Goal: Task Accomplishment & Management: Use online tool/utility

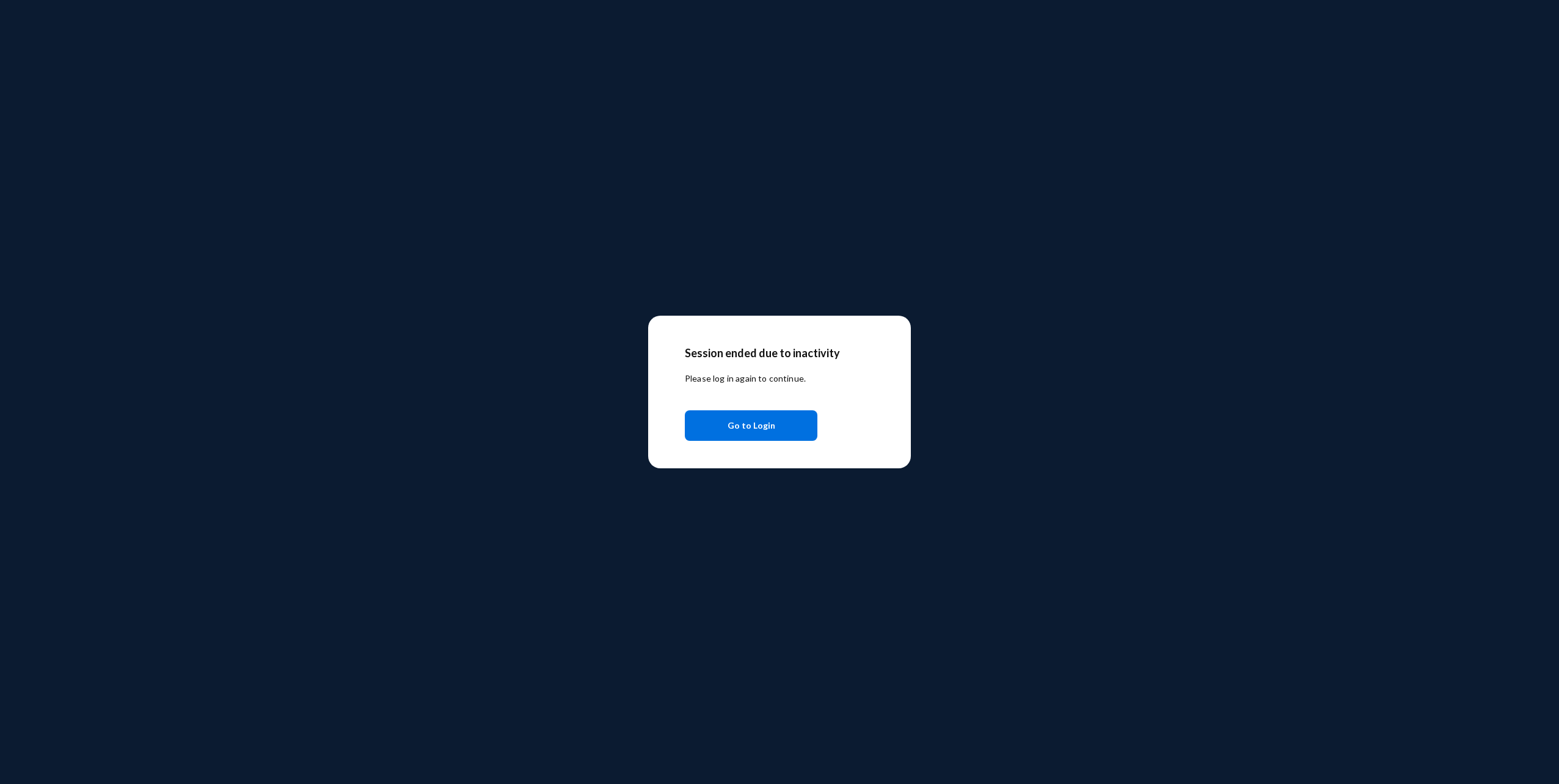
click at [754, 432] on span "Go to Login" at bounding box center [751, 426] width 47 height 22
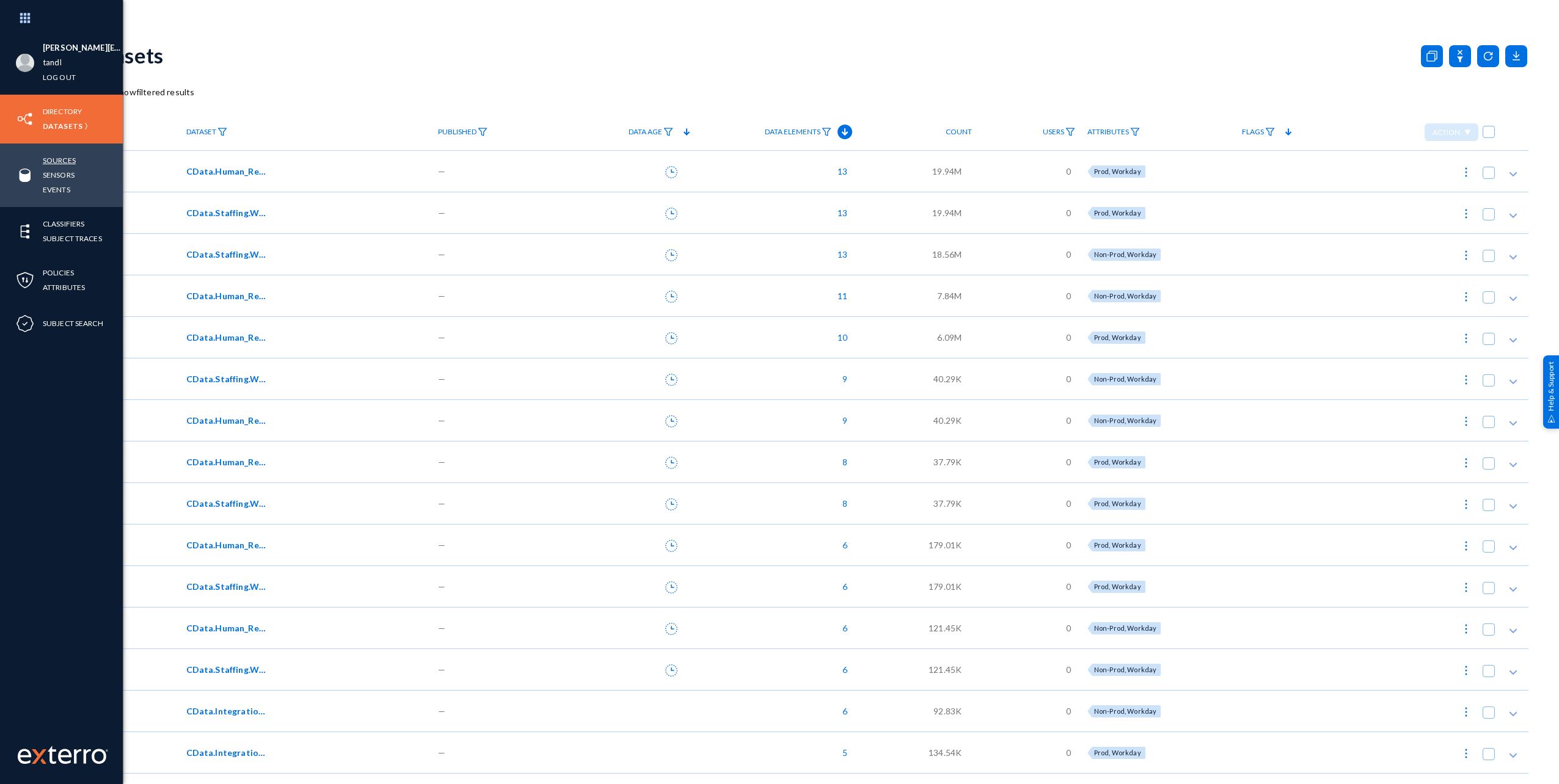
click at [45, 162] on link "Sources" at bounding box center [59, 160] width 33 height 14
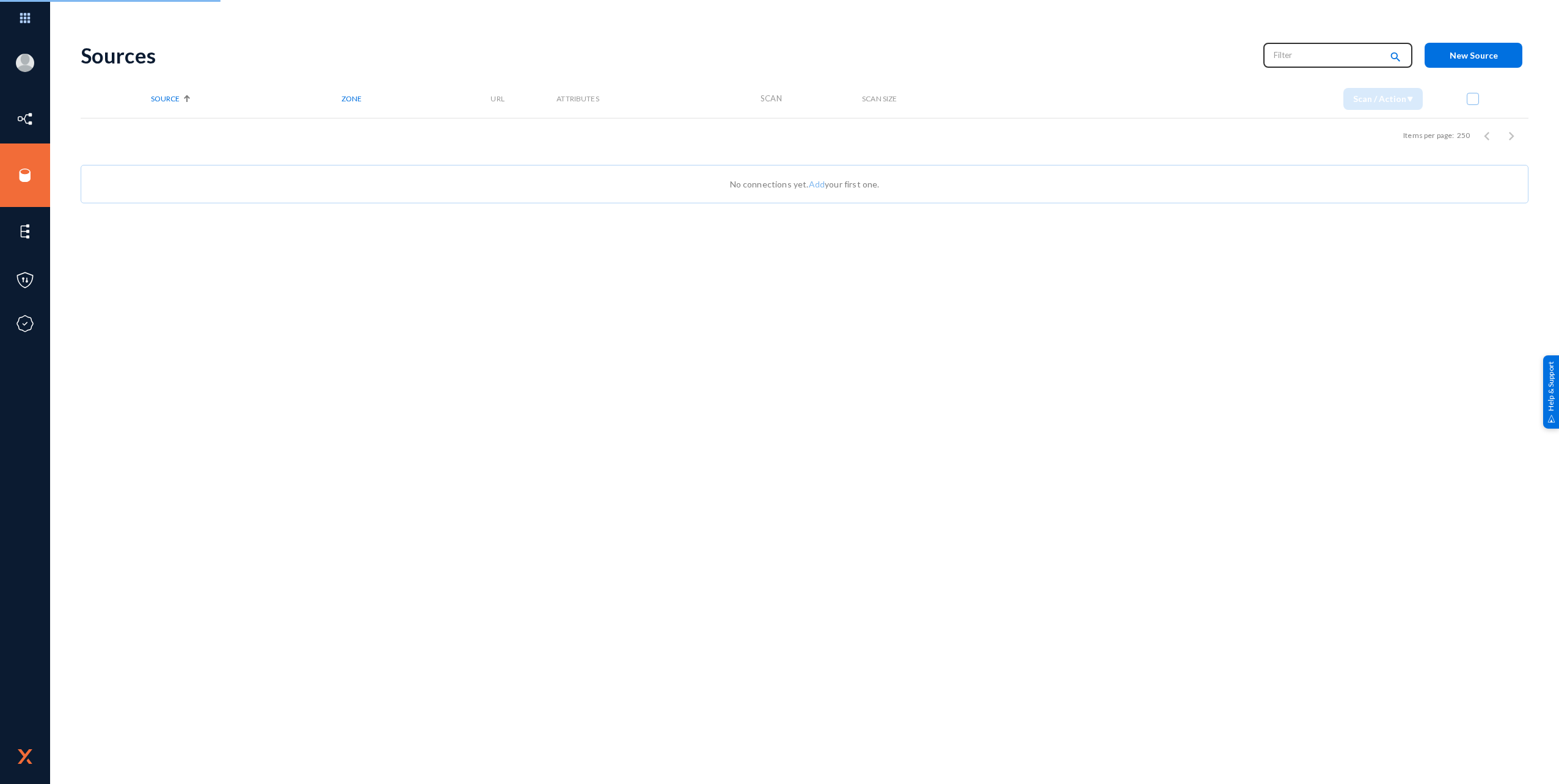
click at [1307, 52] on input "text" at bounding box center [1327, 55] width 107 height 19
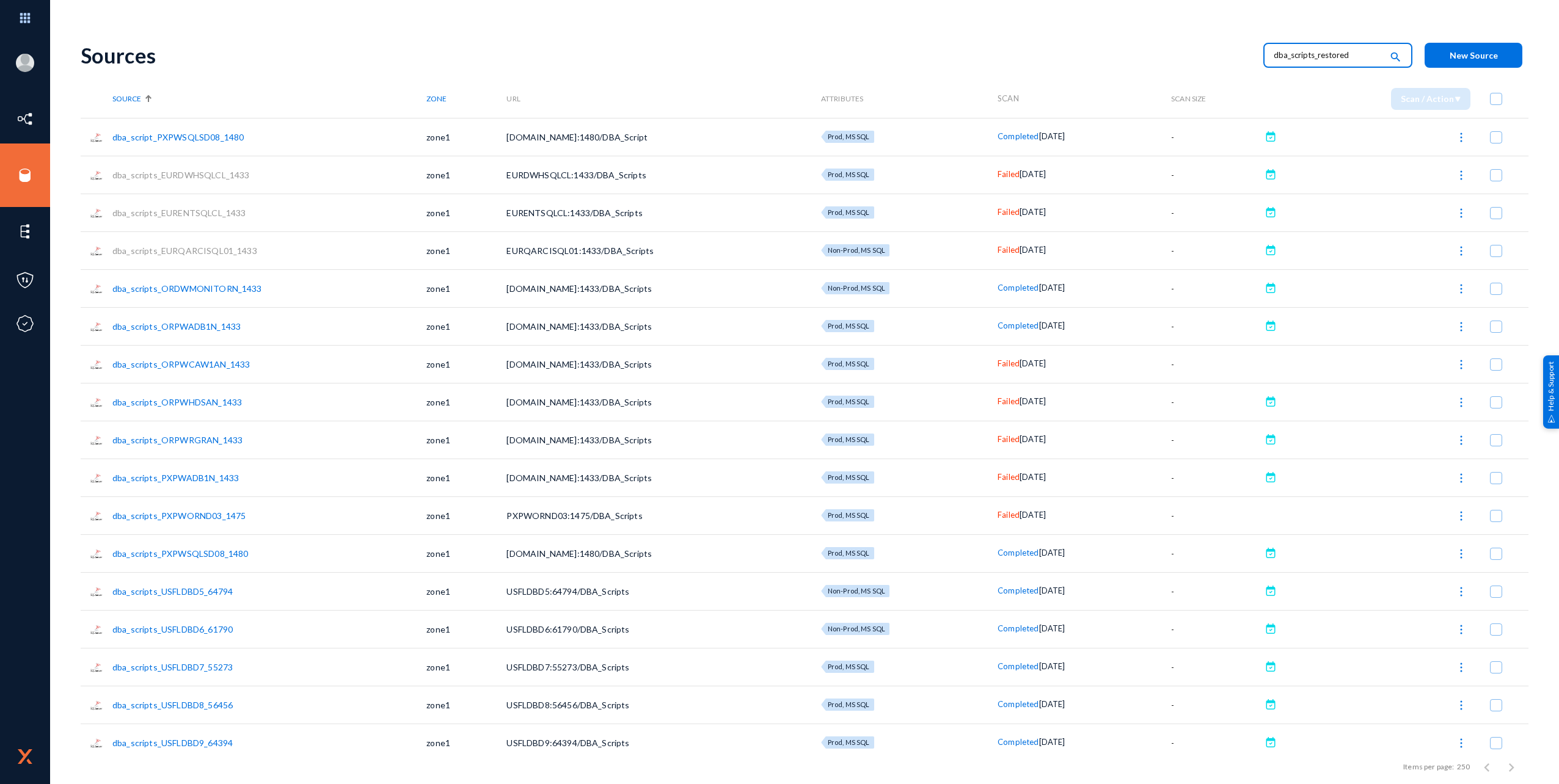
type input "dba_scripts_restored"
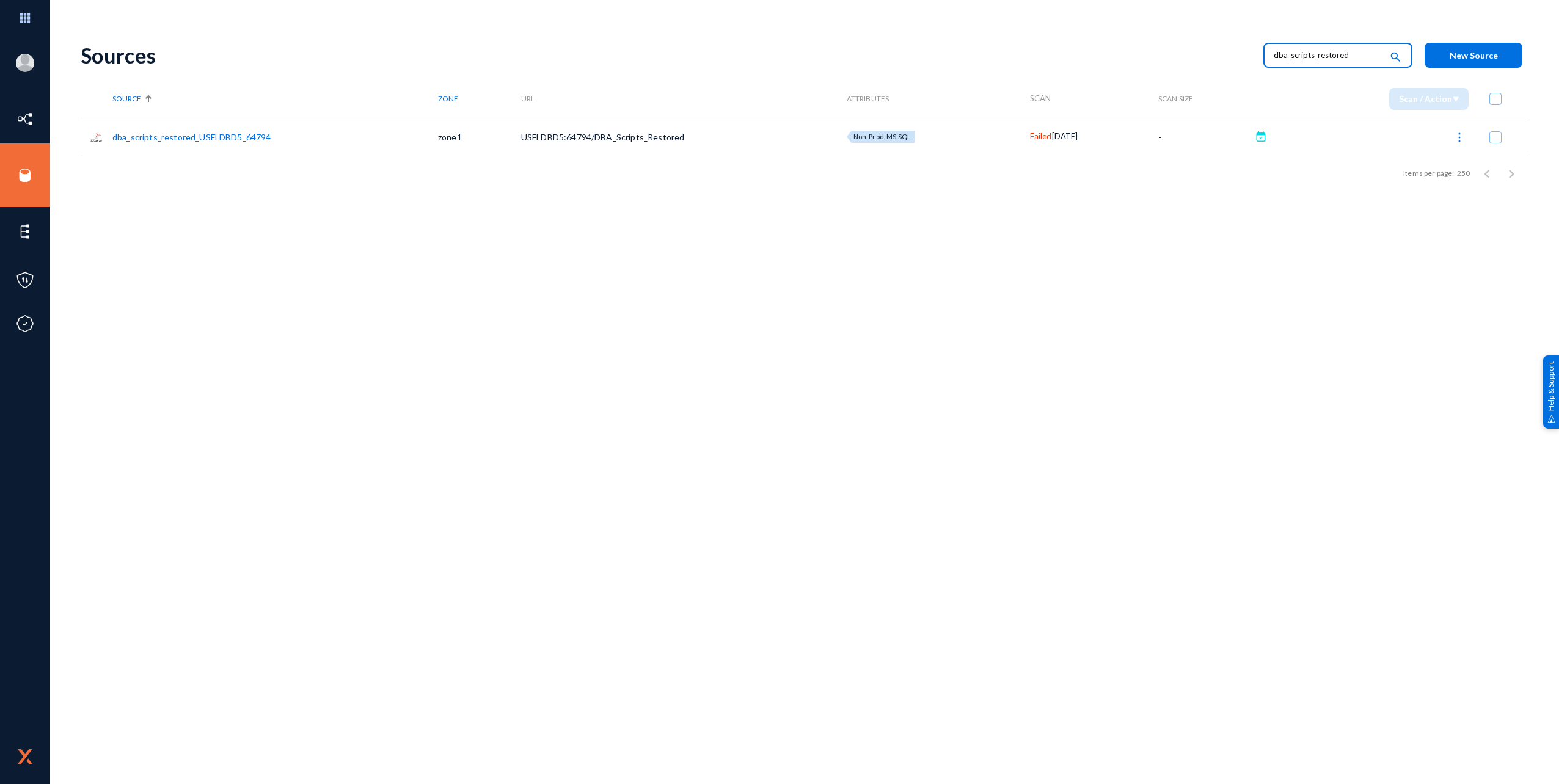
click at [1459, 134] on img at bounding box center [1459, 138] width 12 height 12
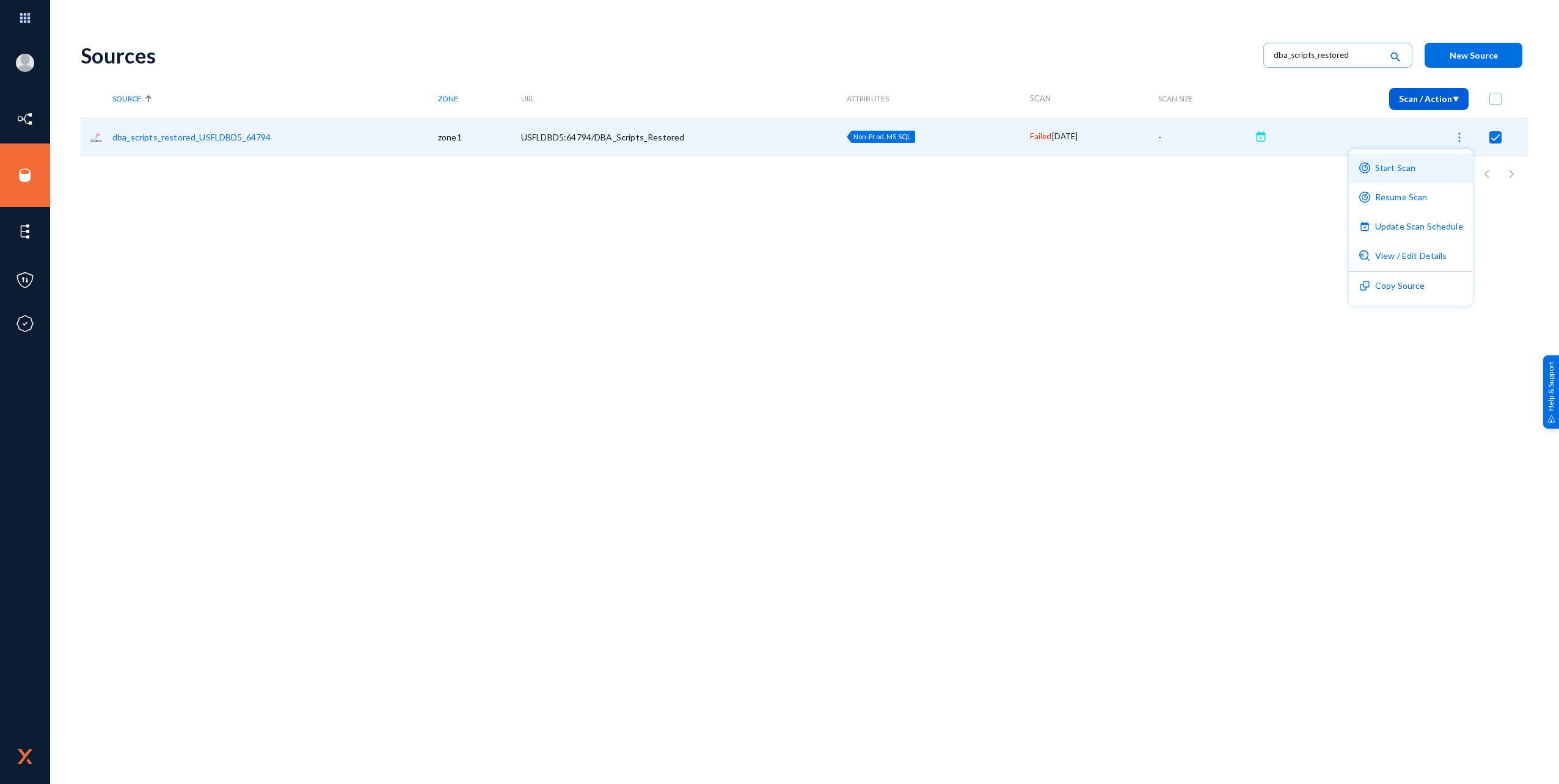
click at [1415, 171] on button "Start Scan" at bounding box center [1410, 168] width 124 height 30
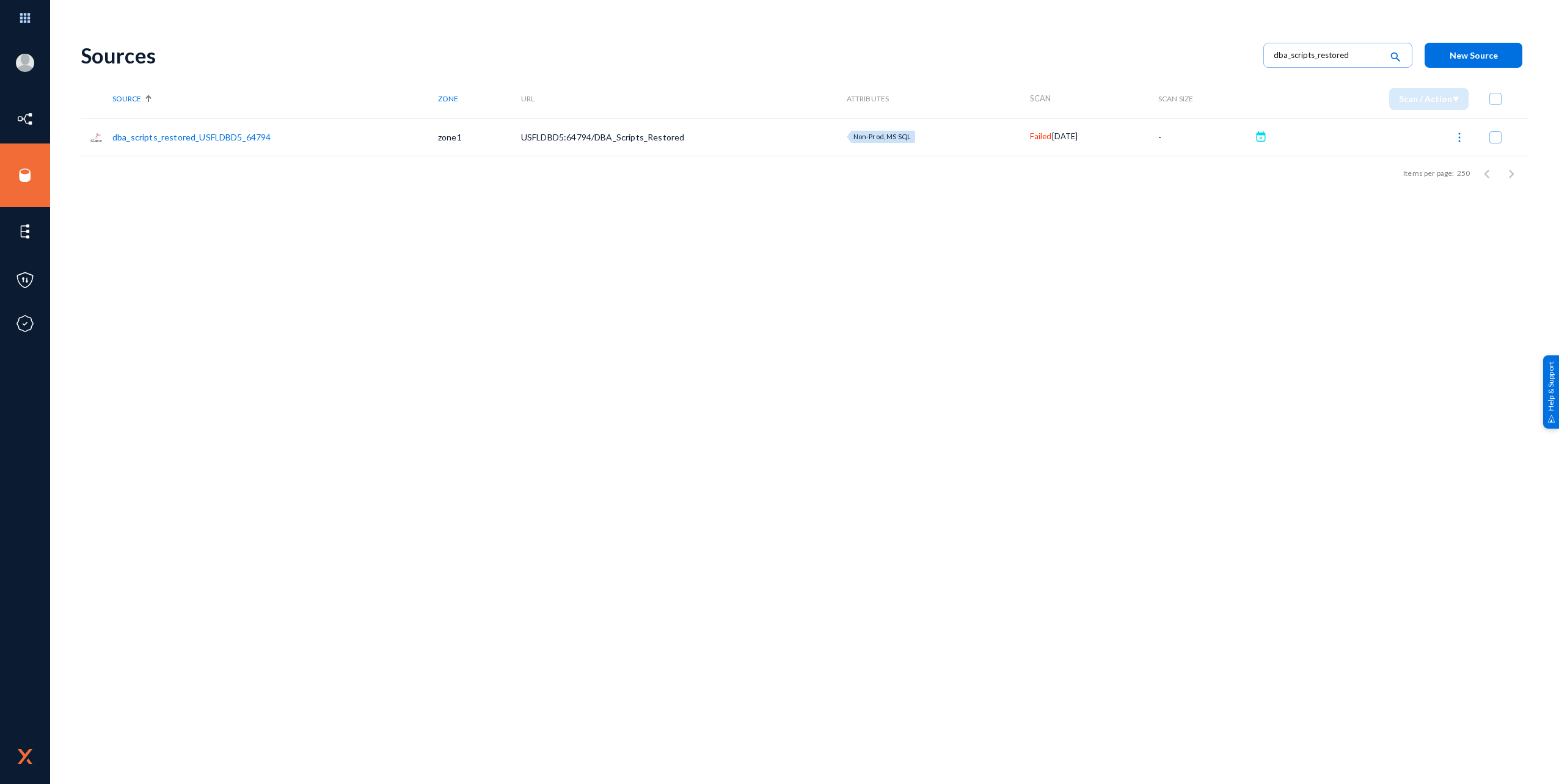
click at [1455, 139] on img at bounding box center [1459, 138] width 12 height 12
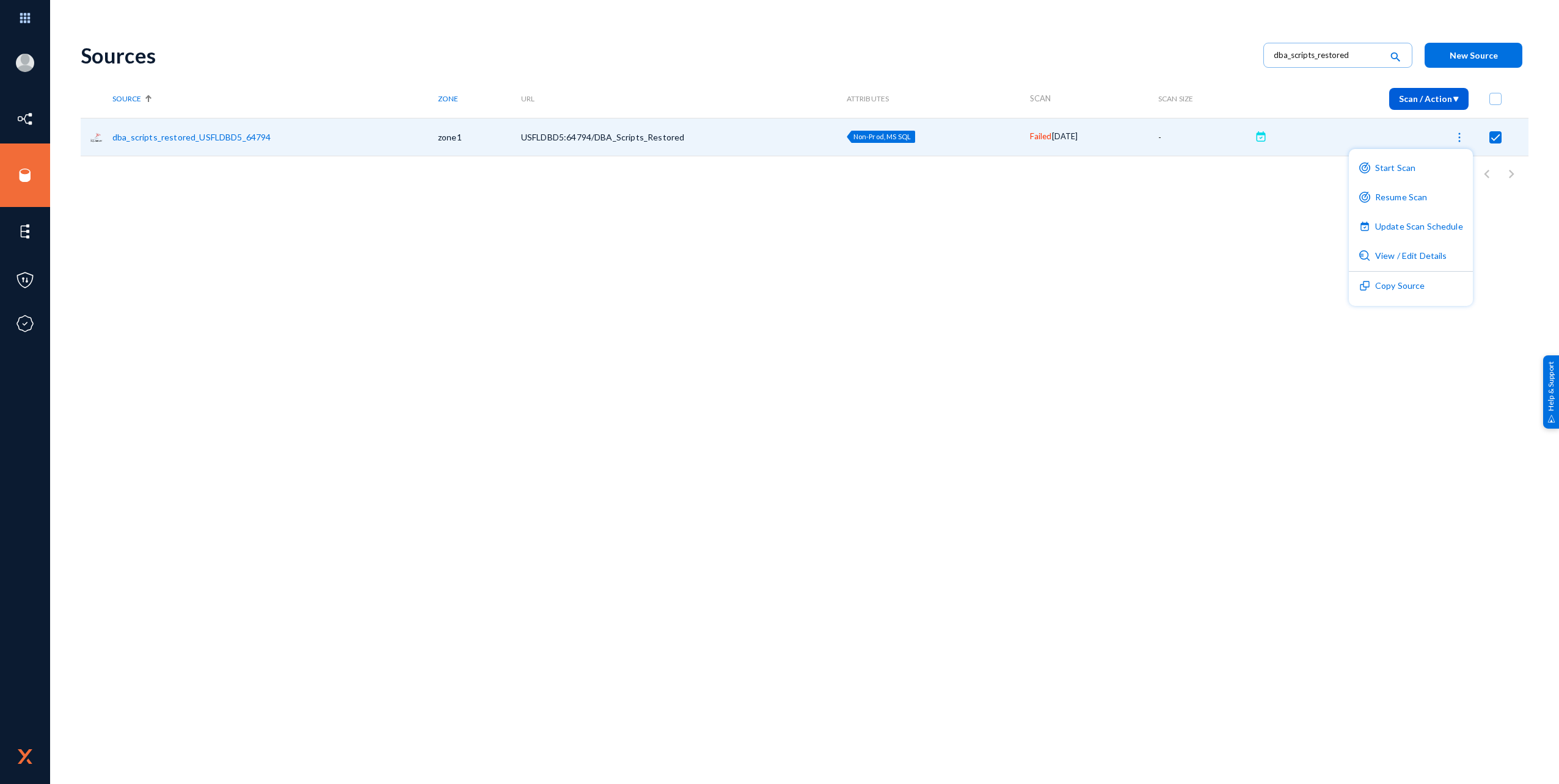
click at [1011, 462] on div at bounding box center [780, 392] width 1559 height 784
checkbox input "false"
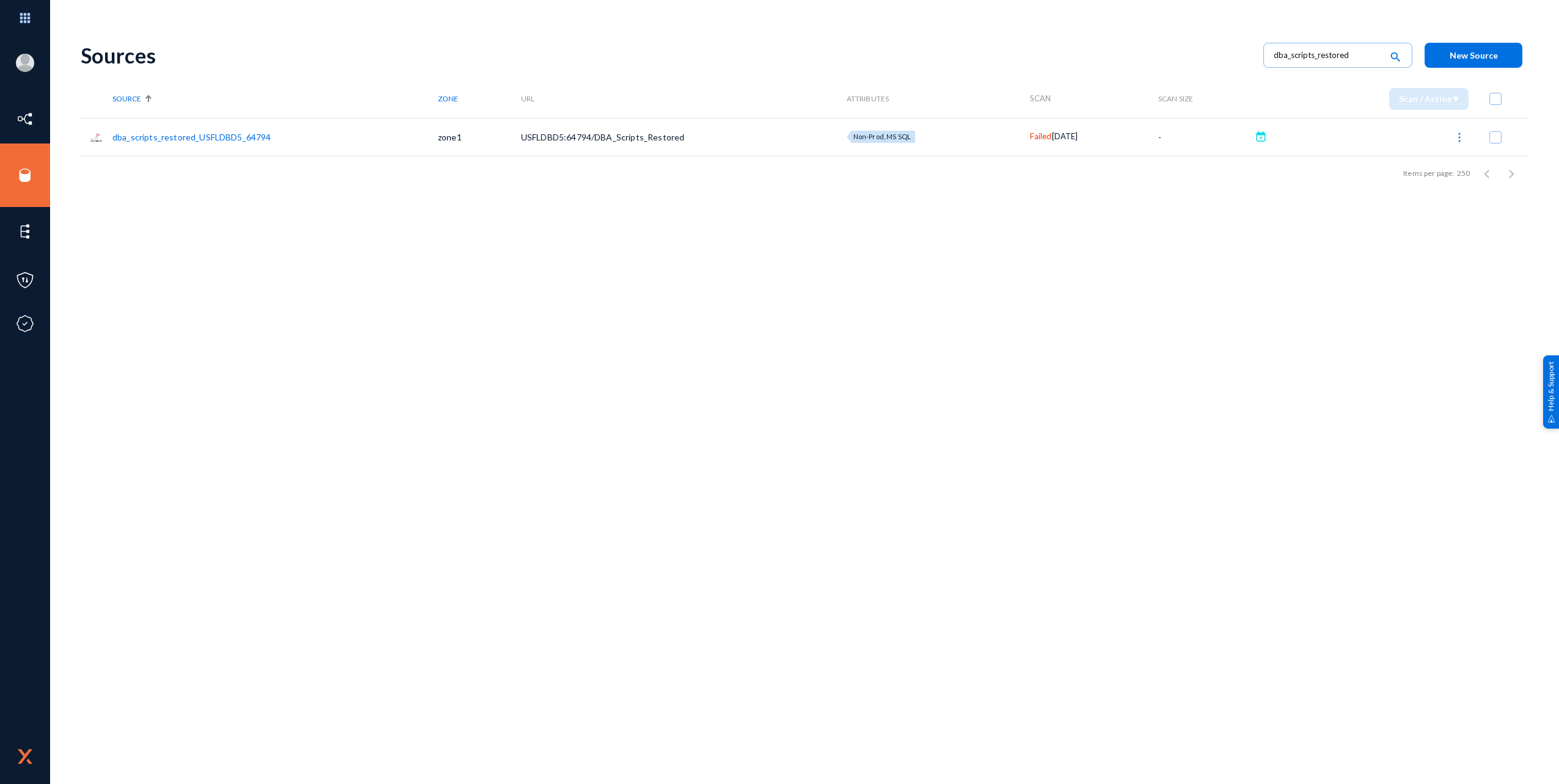
click at [1459, 133] on img at bounding box center [1459, 138] width 12 height 12
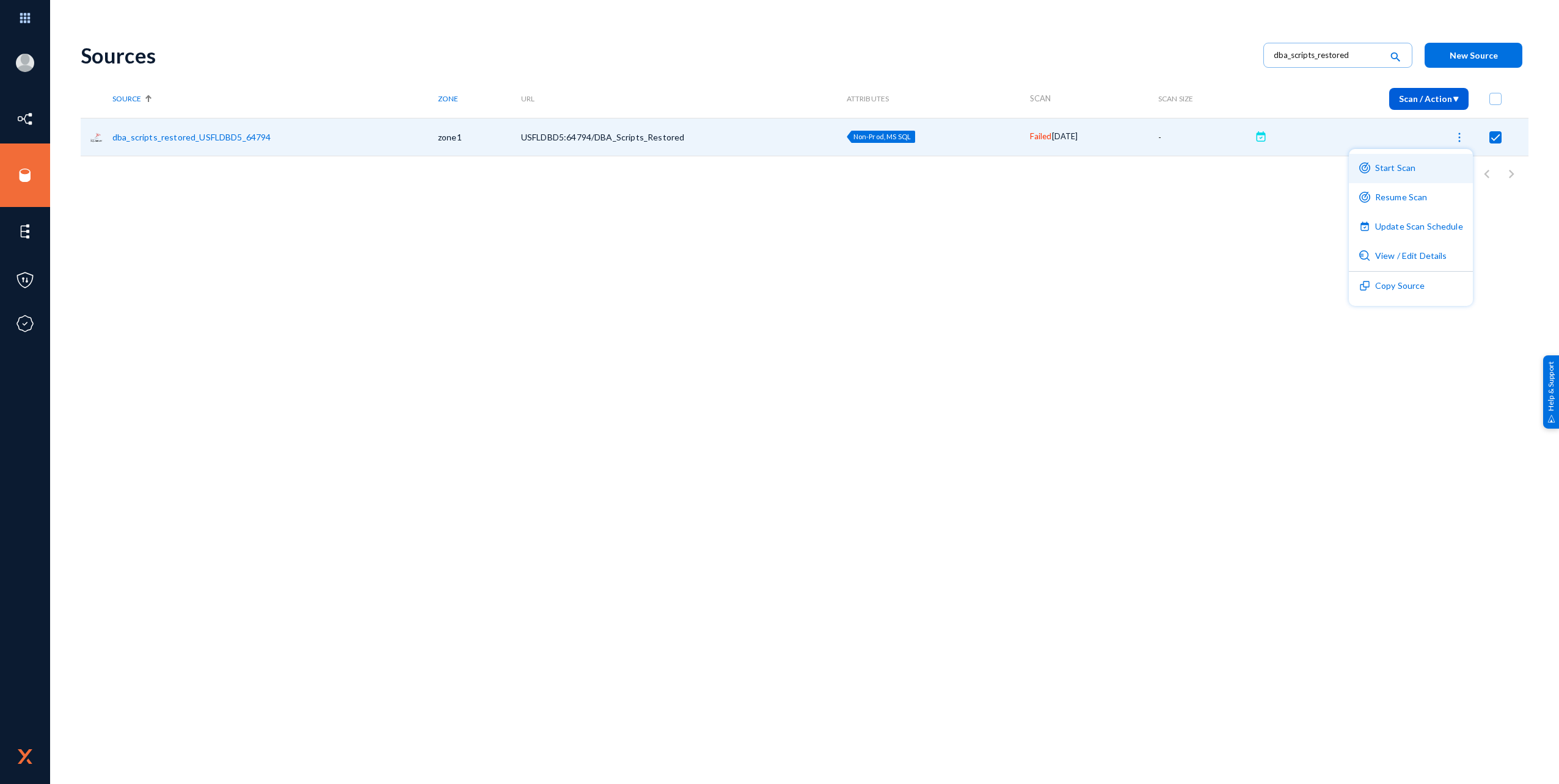
click at [1433, 163] on button "Start Scan" at bounding box center [1410, 168] width 124 height 30
checkbox input "false"
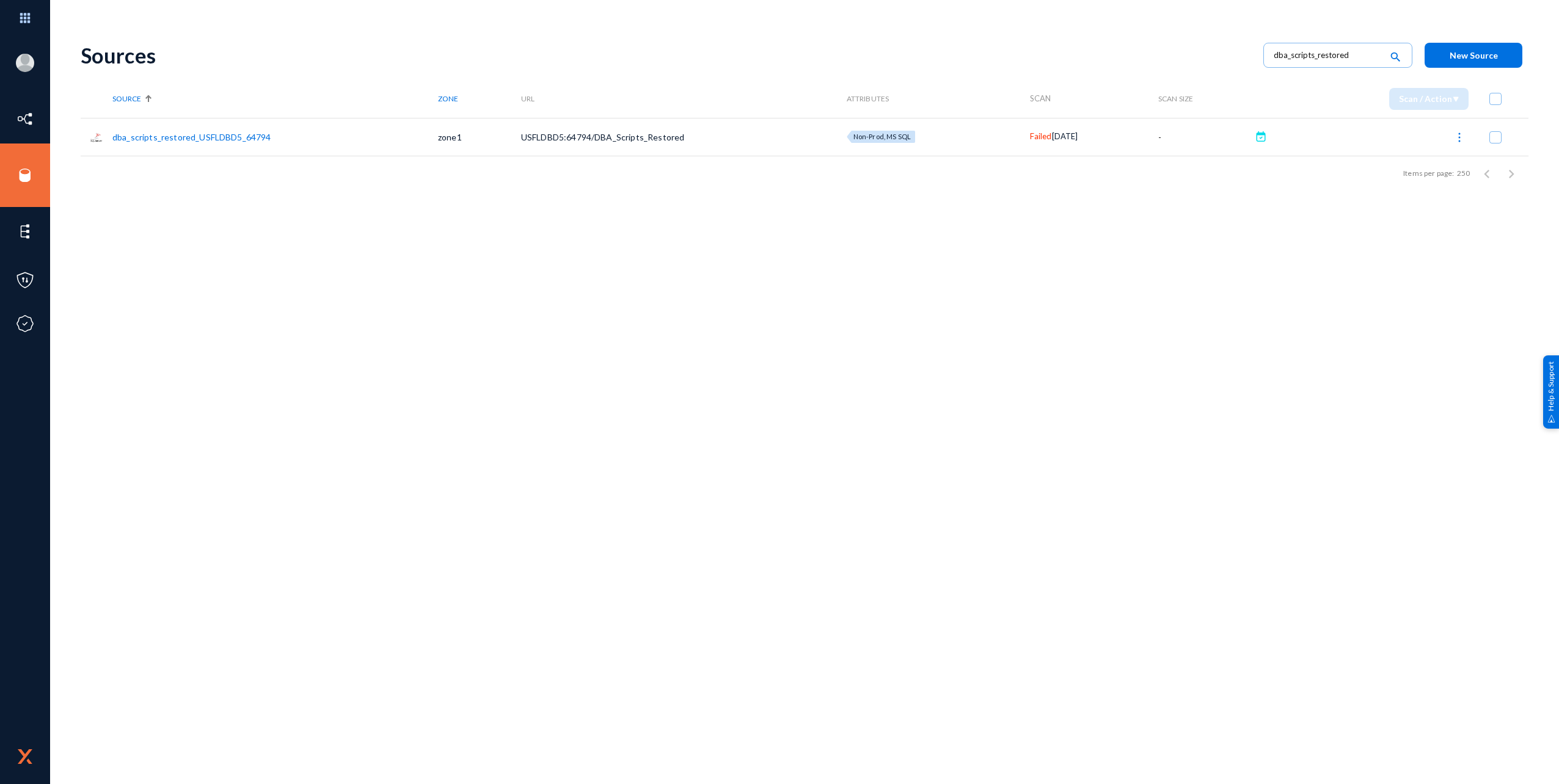
click at [929, 341] on div "Sources dba_scripts_restored search New Source Source Zone URL Attributes Scan …" at bounding box center [804, 213] width 1448 height 367
click at [674, 369] on div "Sources dba_scripts_restored search New Source Source Zone URL Attributes Scan …" at bounding box center [804, 213] width 1448 height 367
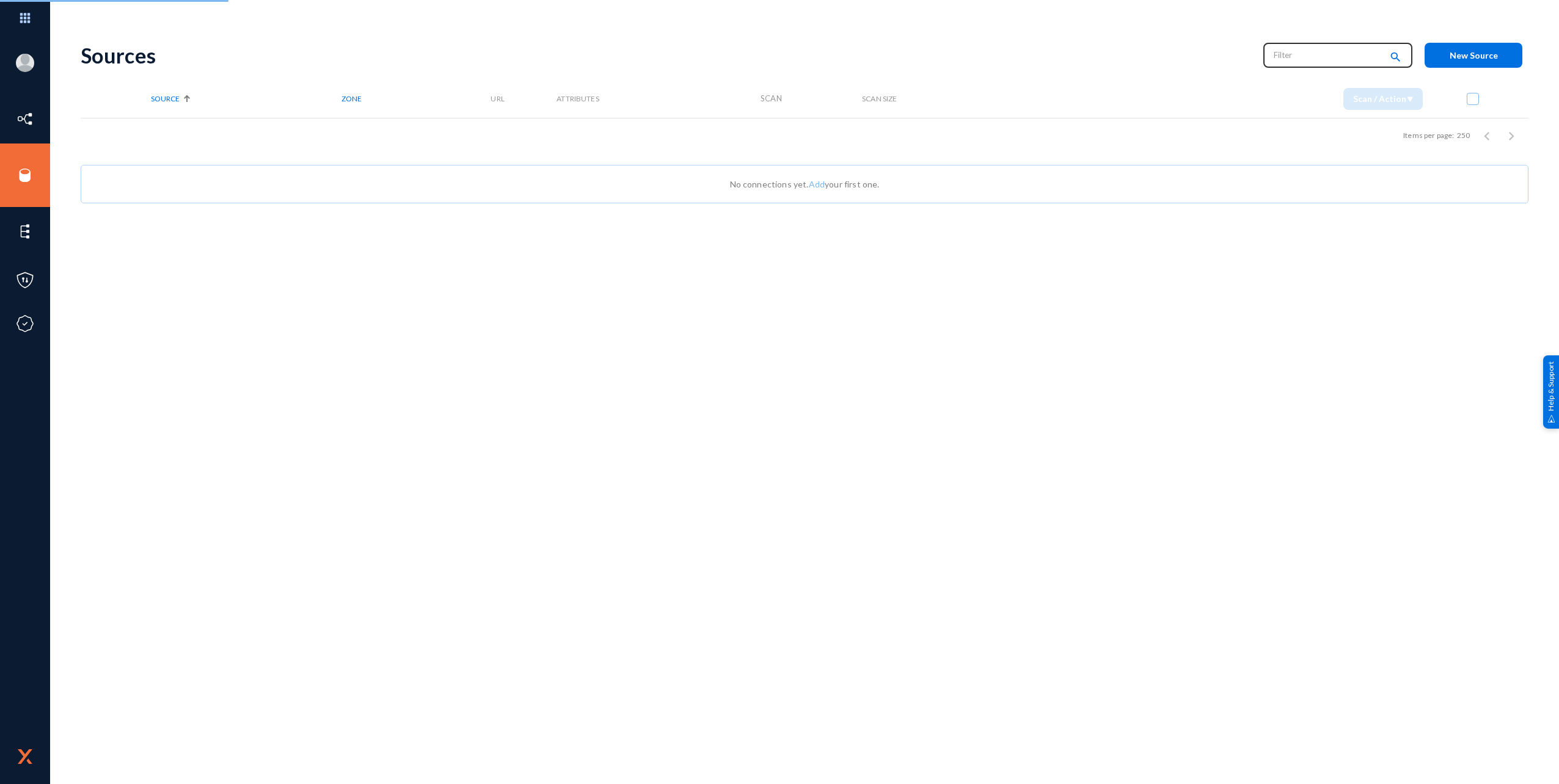
click at [1307, 55] on input "text" at bounding box center [1327, 55] width 107 height 19
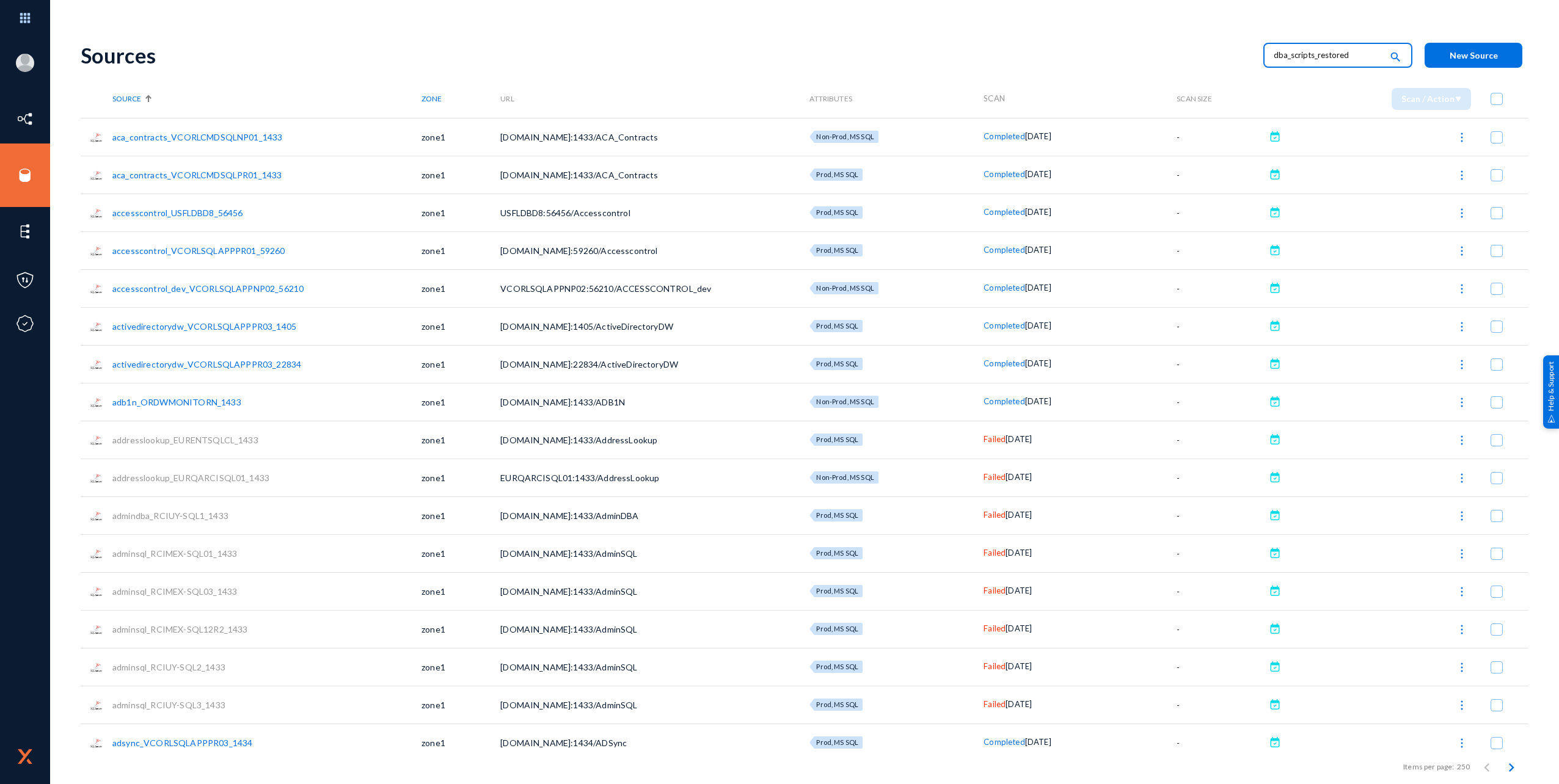
type input "dba_scripts_restored"
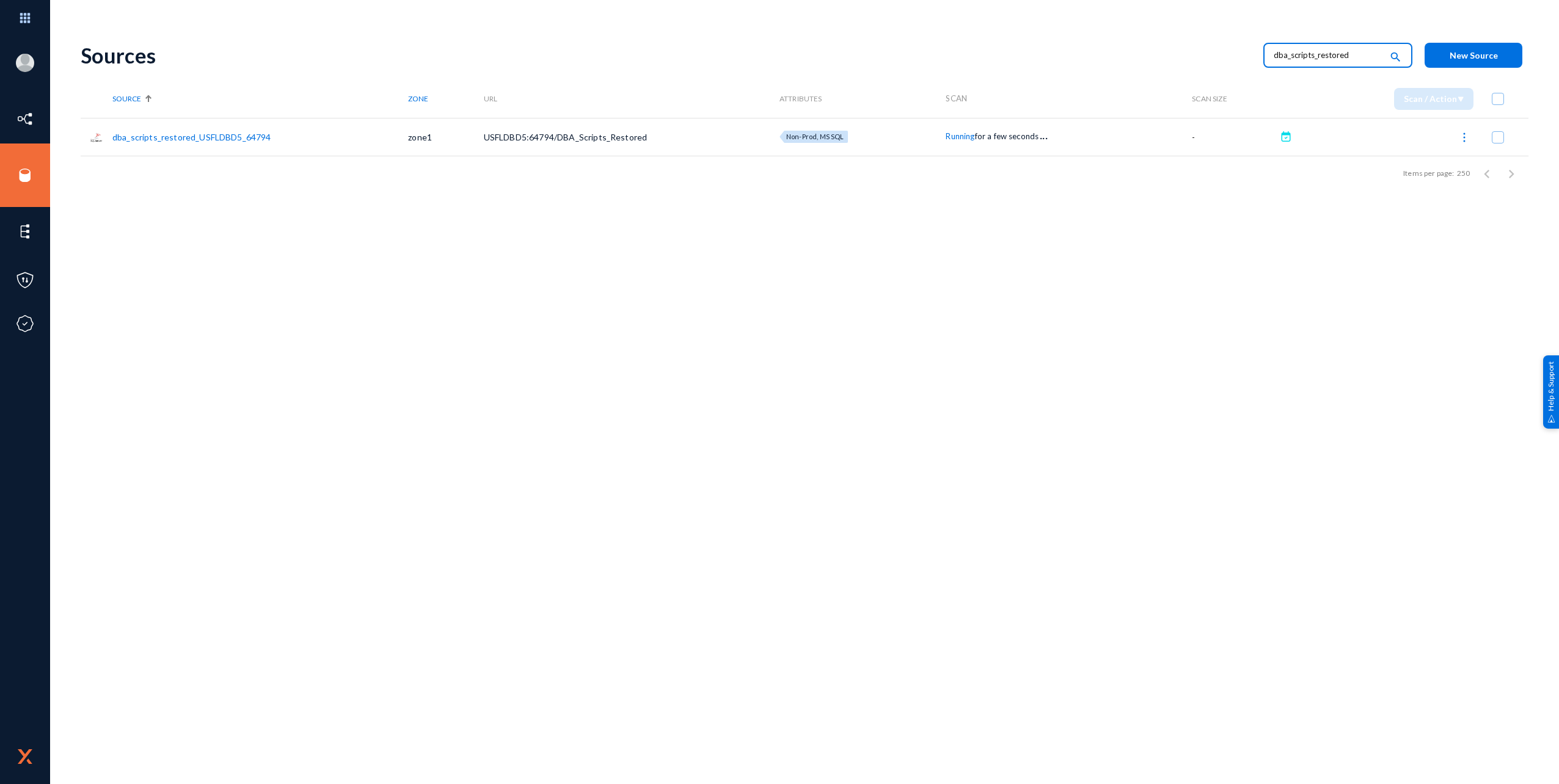
click at [961, 133] on span "Running" at bounding box center [960, 136] width 29 height 10
click at [993, 331] on div at bounding box center [780, 392] width 1559 height 784
click at [994, 137] on span "Running" at bounding box center [990, 136] width 29 height 10
click at [30, 167] on div at bounding box center [780, 392] width 1559 height 784
click at [480, 392] on div "Sources dba_scripts_restored search New Source Source Zone URL Attributes Scan …" at bounding box center [804, 213] width 1448 height 367
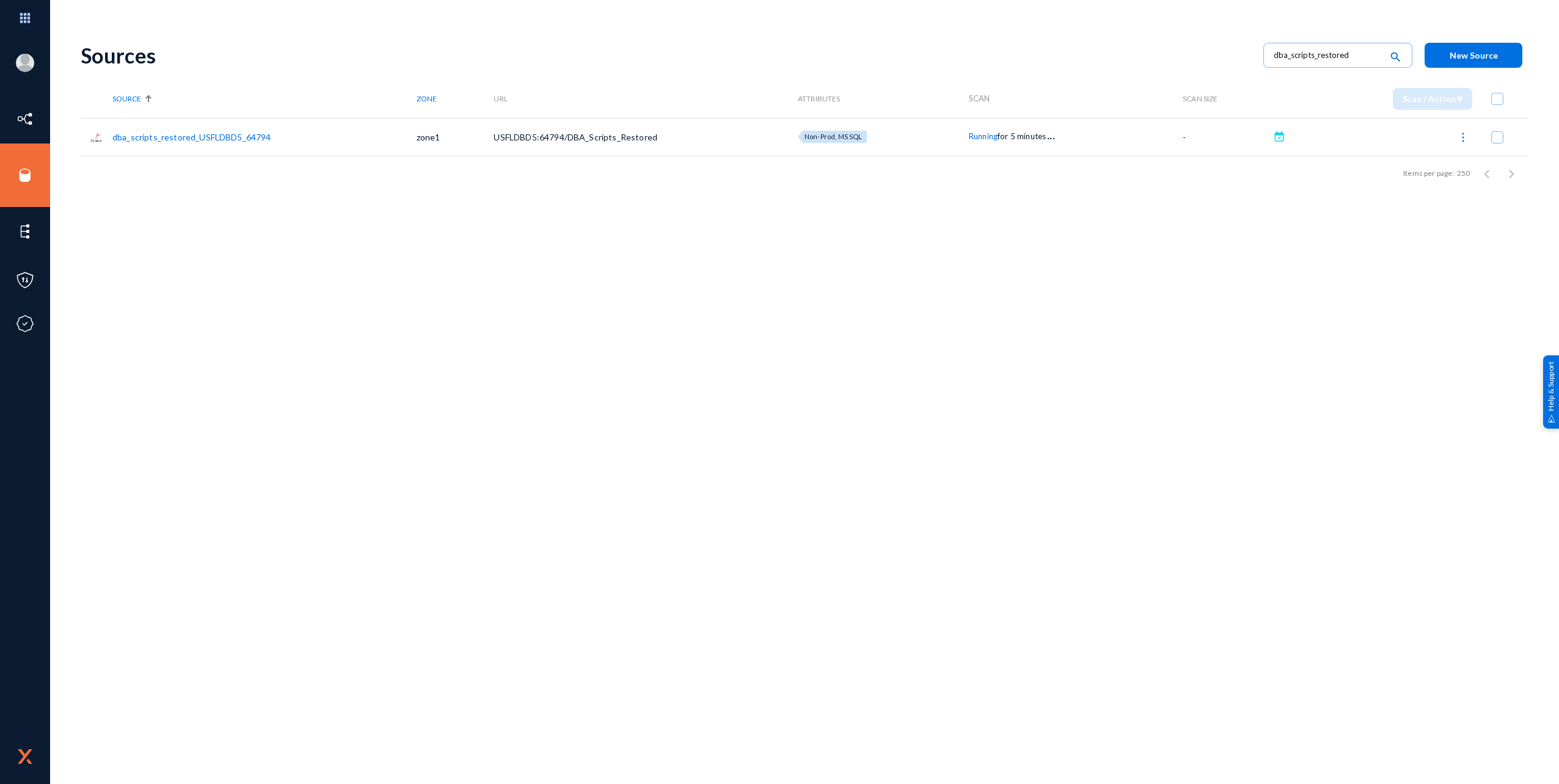
click at [987, 142] on div "Running for 5 minutes . . ." at bounding box center [1075, 137] width 214 height 12
click at [982, 139] on span "Running" at bounding box center [983, 136] width 29 height 10
click at [997, 279] on div at bounding box center [780, 392] width 1559 height 784
click at [815, 271] on div "Sources dba_scripts_restored search New Source Source Zone URL Attributes Scan …" at bounding box center [804, 213] width 1448 height 367
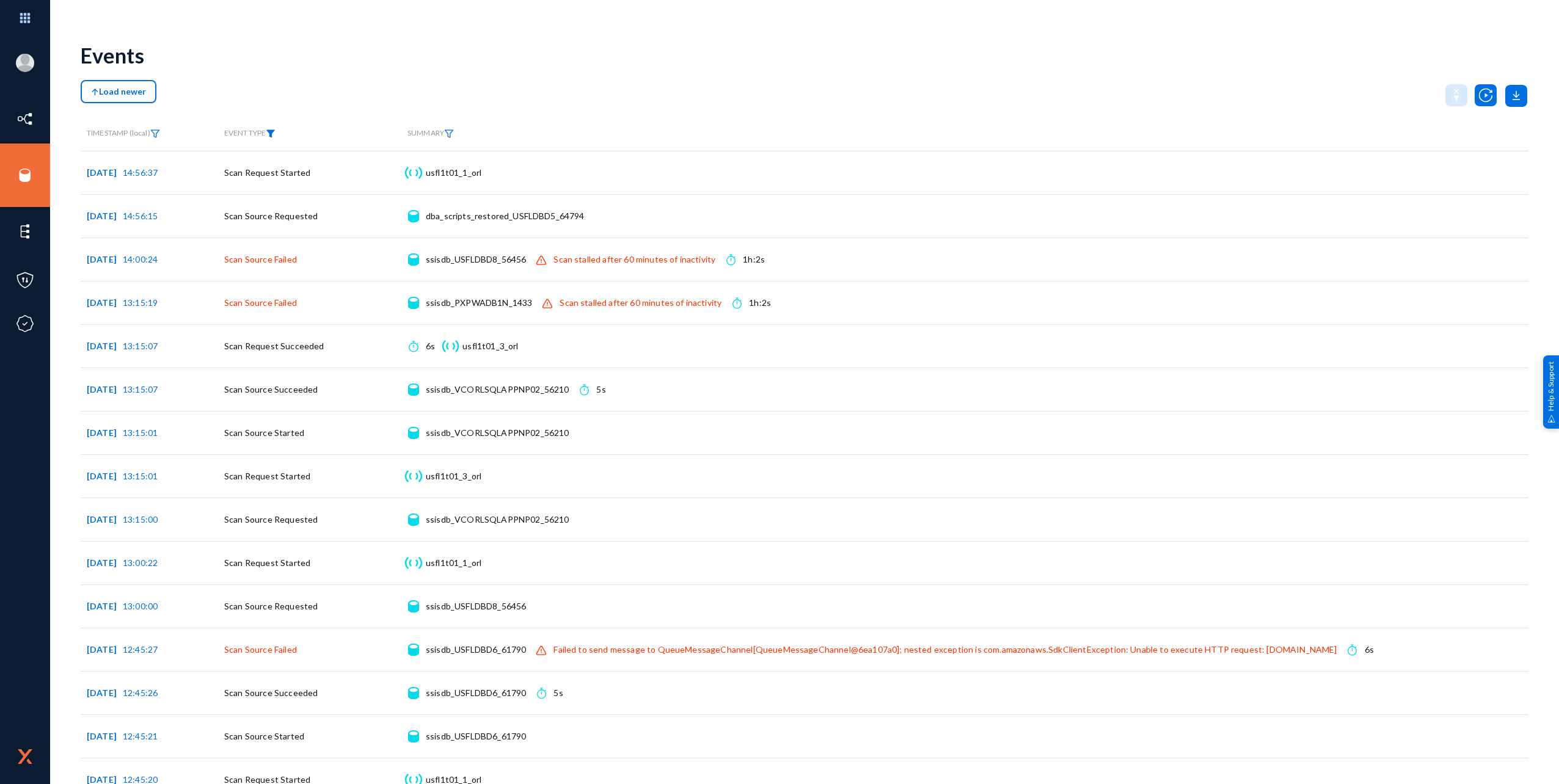
click at [275, 133] on img at bounding box center [270, 133] width 10 height 8
click at [252, 170] on span at bounding box center [283, 172] width 80 height 11
click at [286, 239] on span "Scan Request Failed" at bounding box center [312, 238] width 139 height 22
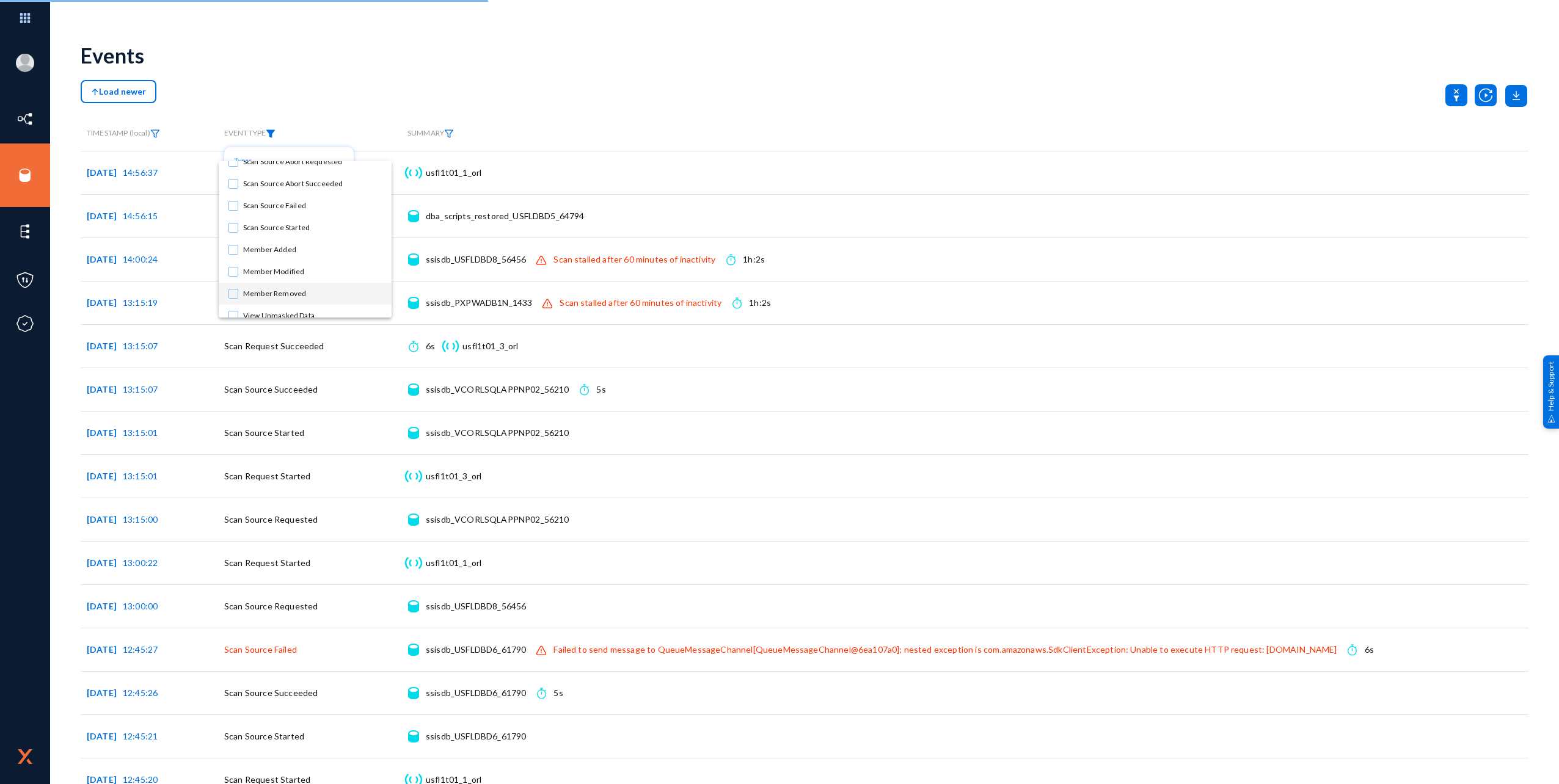
scroll to position [183, 0]
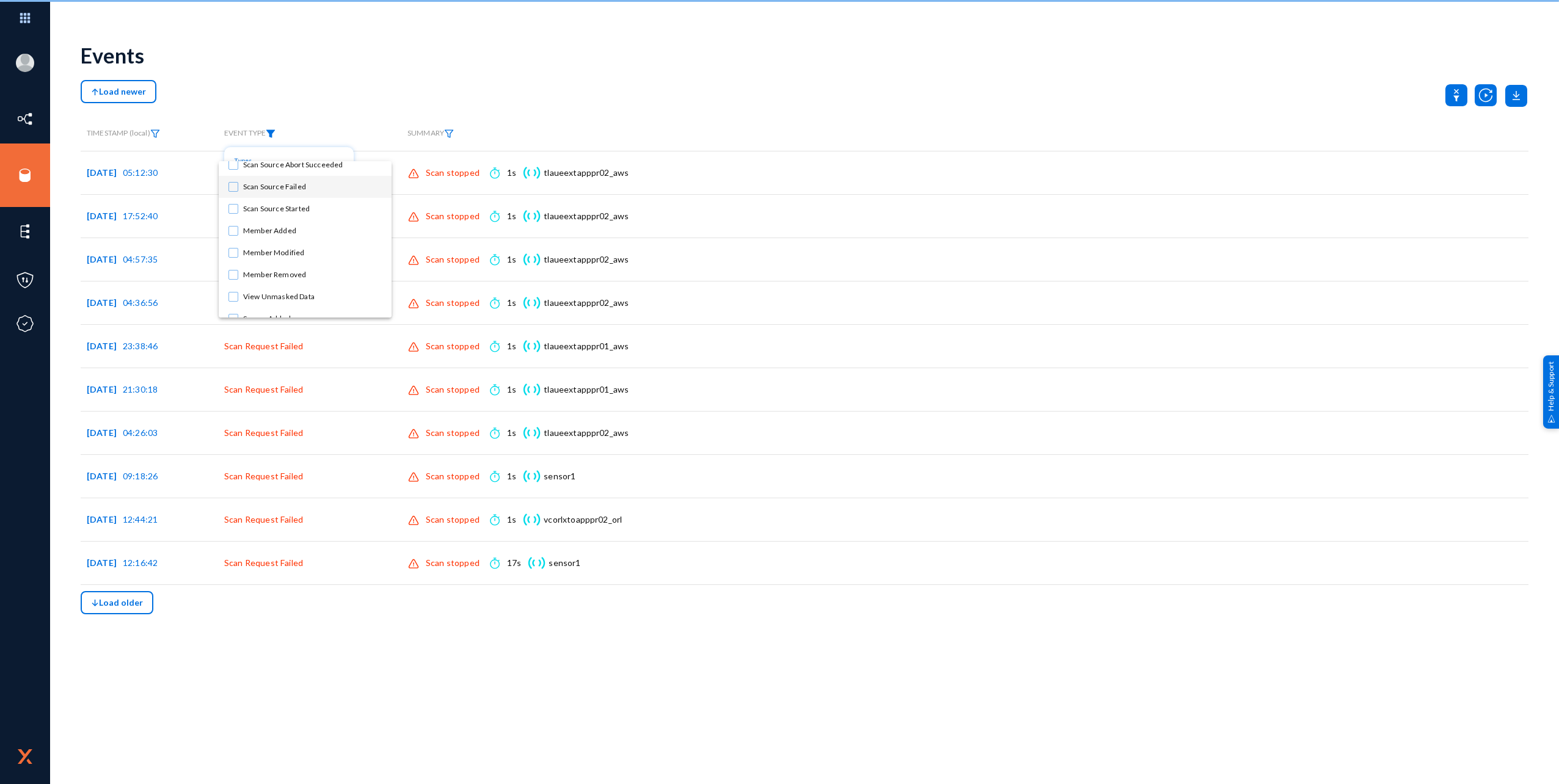
click at [273, 188] on span "Scan Source Failed" at bounding box center [312, 187] width 139 height 22
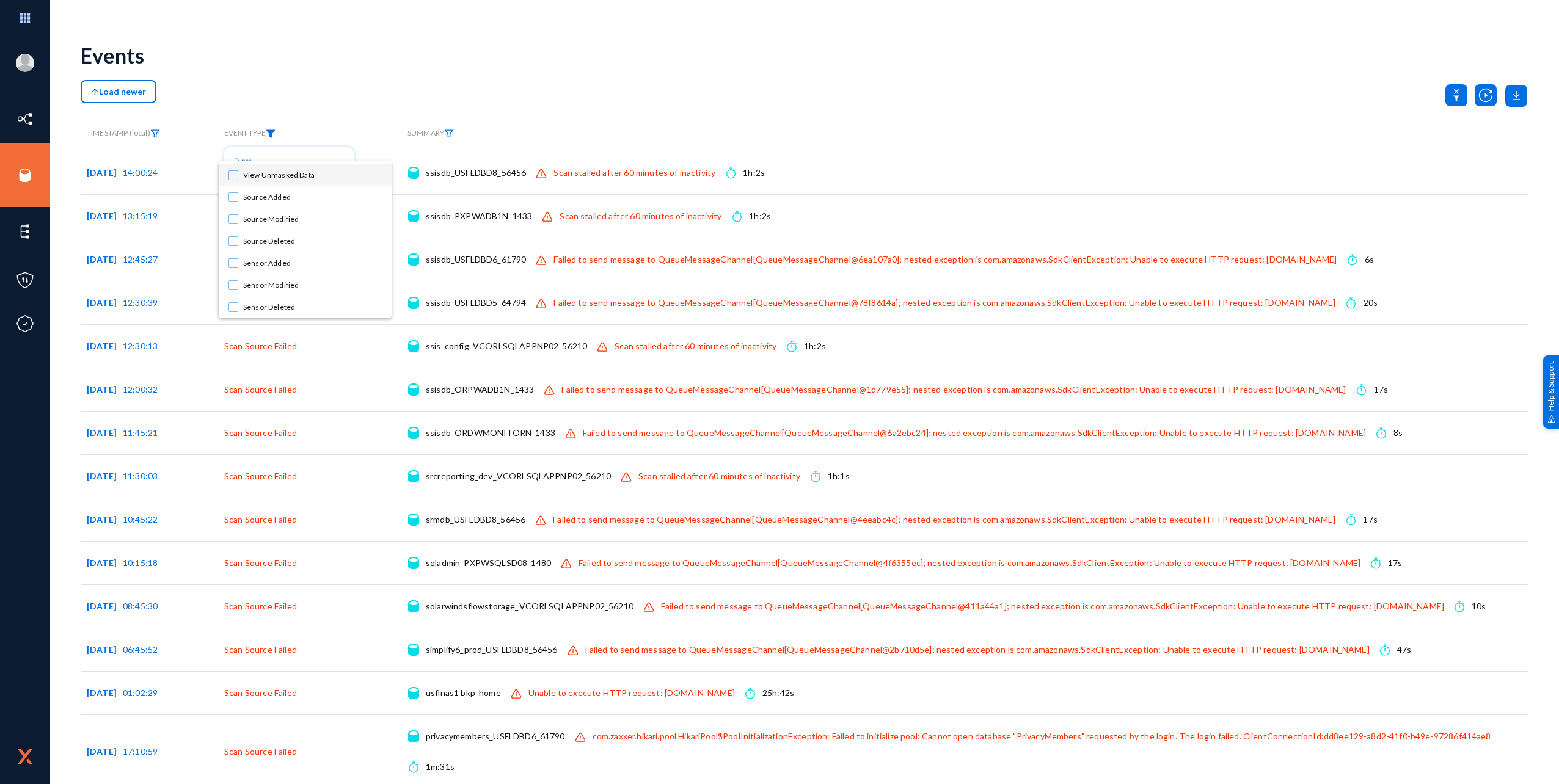
scroll to position [305, 0]
click at [301, 241] on span "Source Deleted" at bounding box center [312, 241] width 139 height 22
click at [305, 303] on span "Sensor Deleted" at bounding box center [312, 307] width 139 height 22
click at [358, 74] on div at bounding box center [780, 392] width 1559 height 784
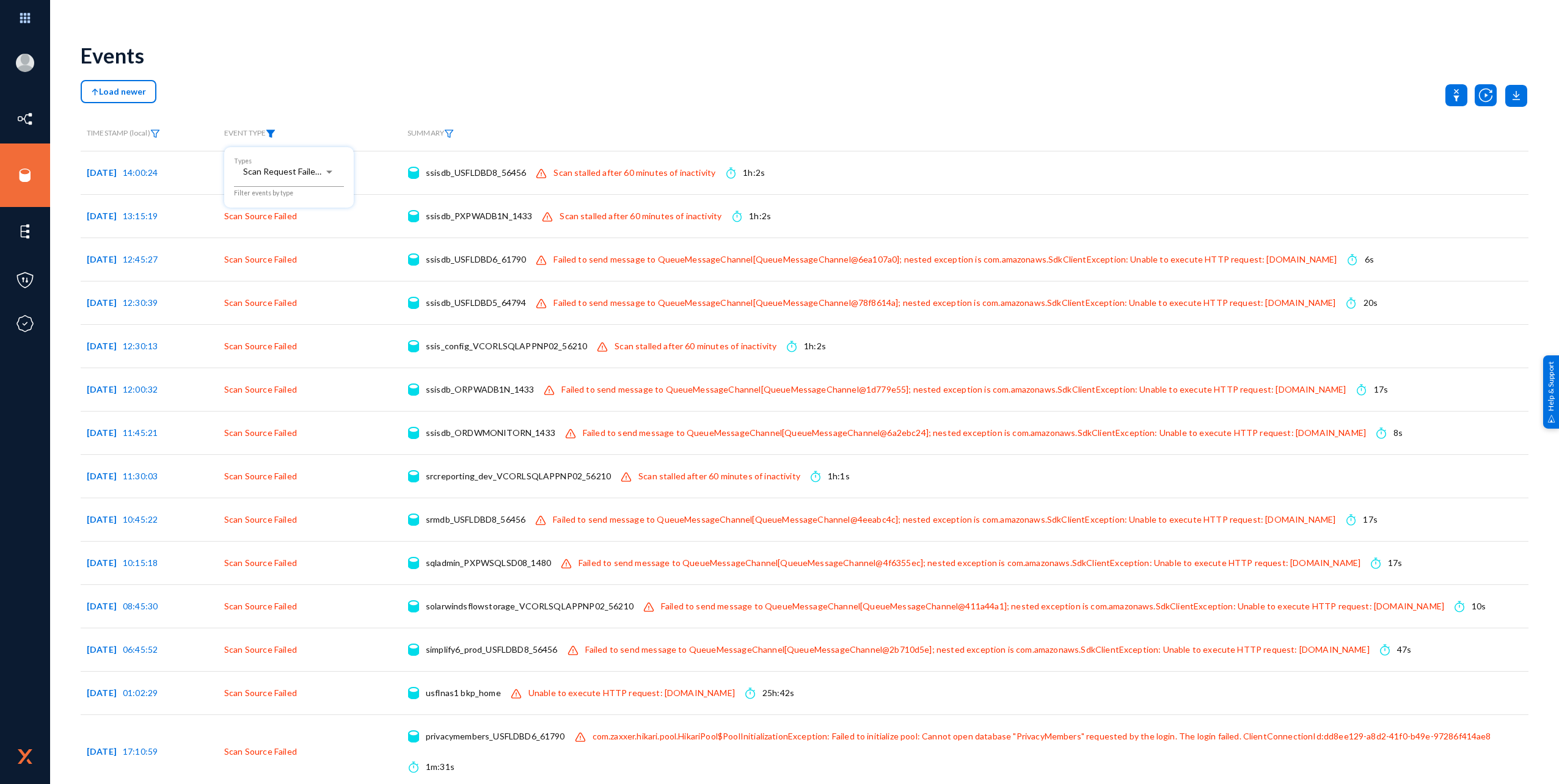
click at [139, 83] on div at bounding box center [780, 392] width 1559 height 784
click at [121, 89] on span "Load newer" at bounding box center [118, 91] width 55 height 10
click at [273, 133] on img at bounding box center [270, 133] width 10 height 8
click at [302, 171] on span "Scan Request Failed, Scan Source Failed, Source Deleted, Sensor Deleted" at bounding box center [382, 171] width 279 height 10
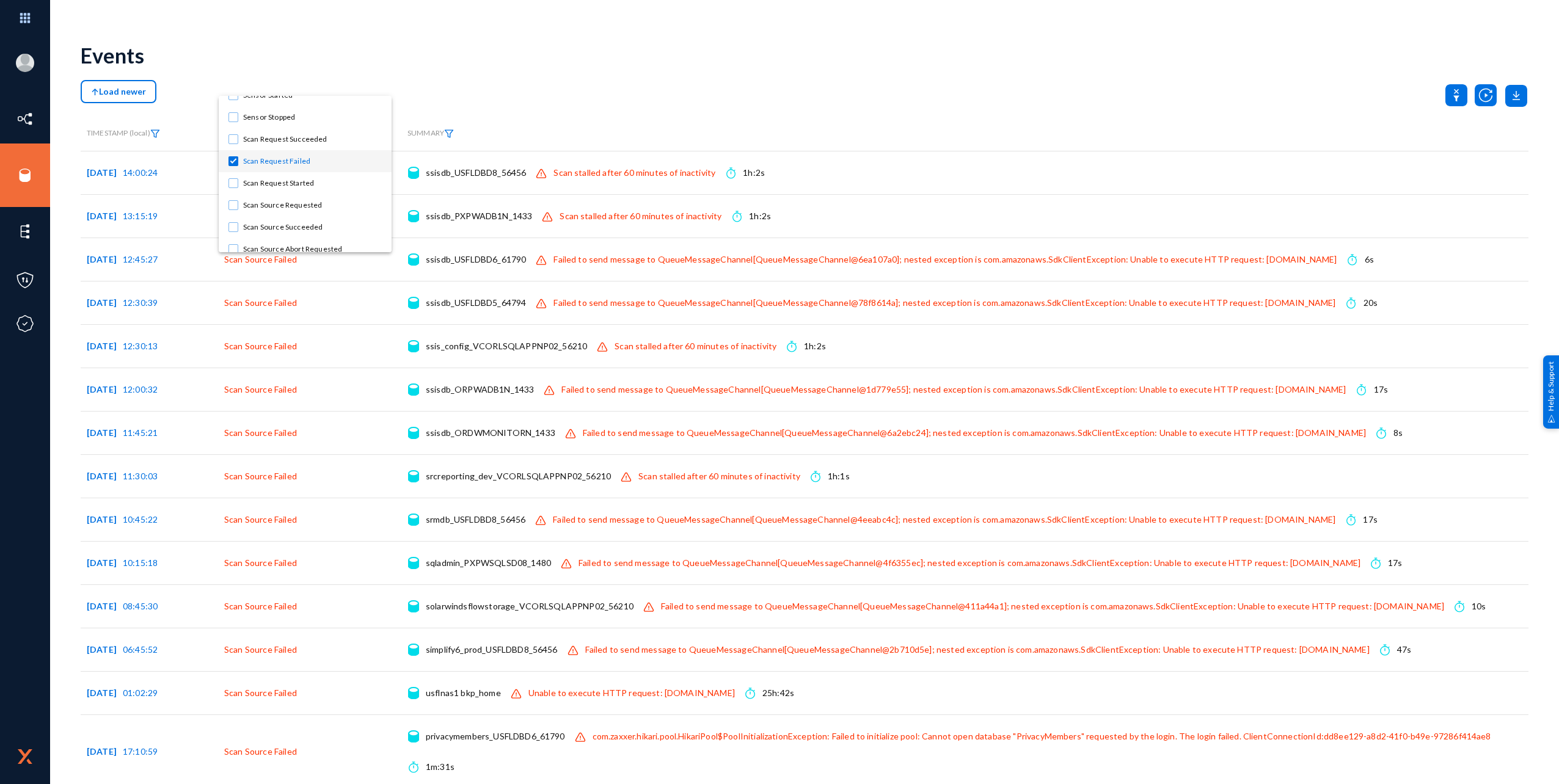
click at [447, 129] on div at bounding box center [780, 392] width 1559 height 784
click at [453, 131] on div at bounding box center [780, 392] width 1559 height 784
click at [451, 131] on img at bounding box center [449, 133] width 10 height 8
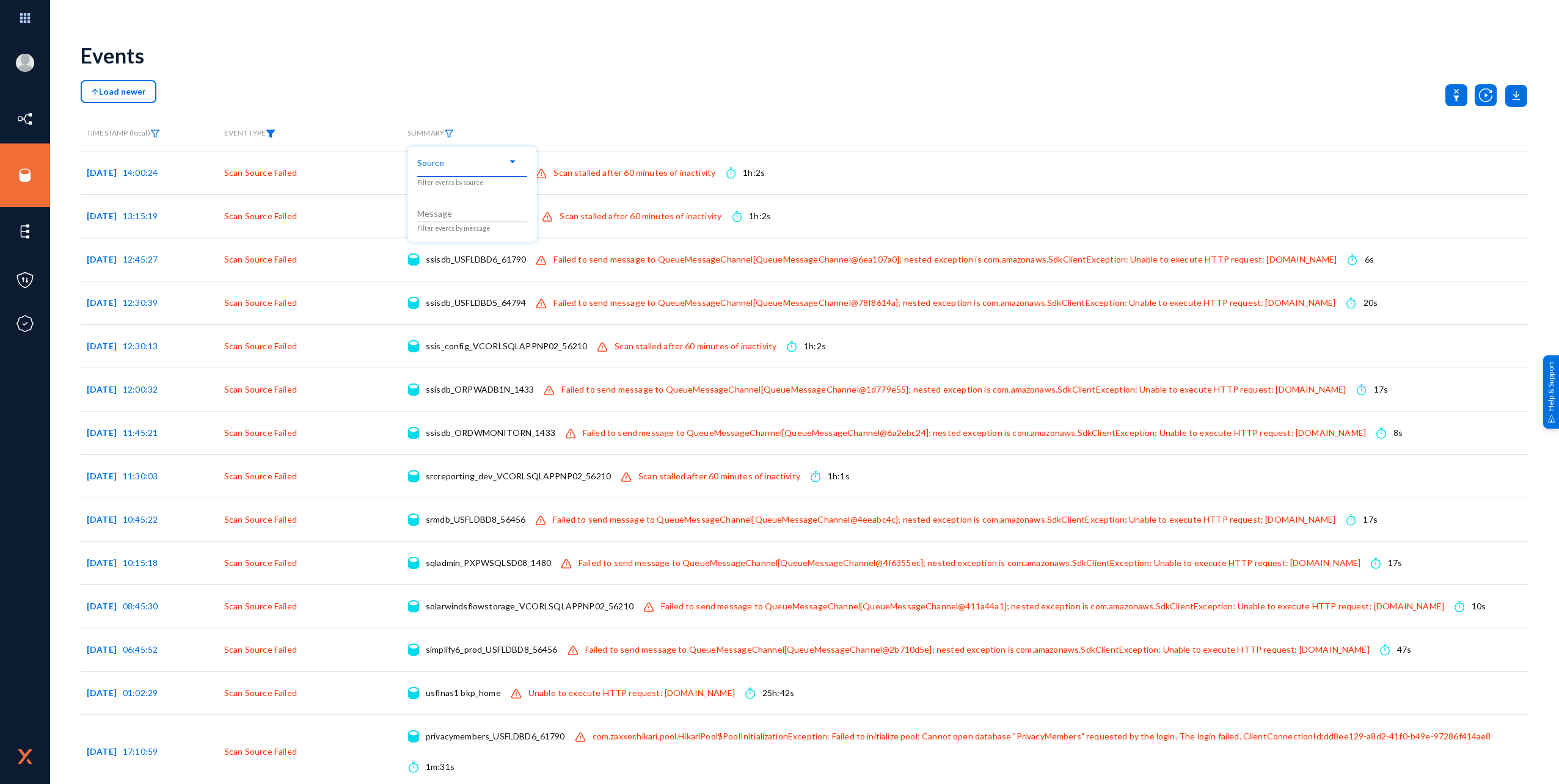
click at [465, 160] on span at bounding box center [466, 161] width 80 height 11
click at [270, 132] on div at bounding box center [780, 392] width 1559 height 784
click at [275, 134] on div at bounding box center [780, 392] width 1559 height 784
click at [271, 135] on img at bounding box center [270, 133] width 10 height 8
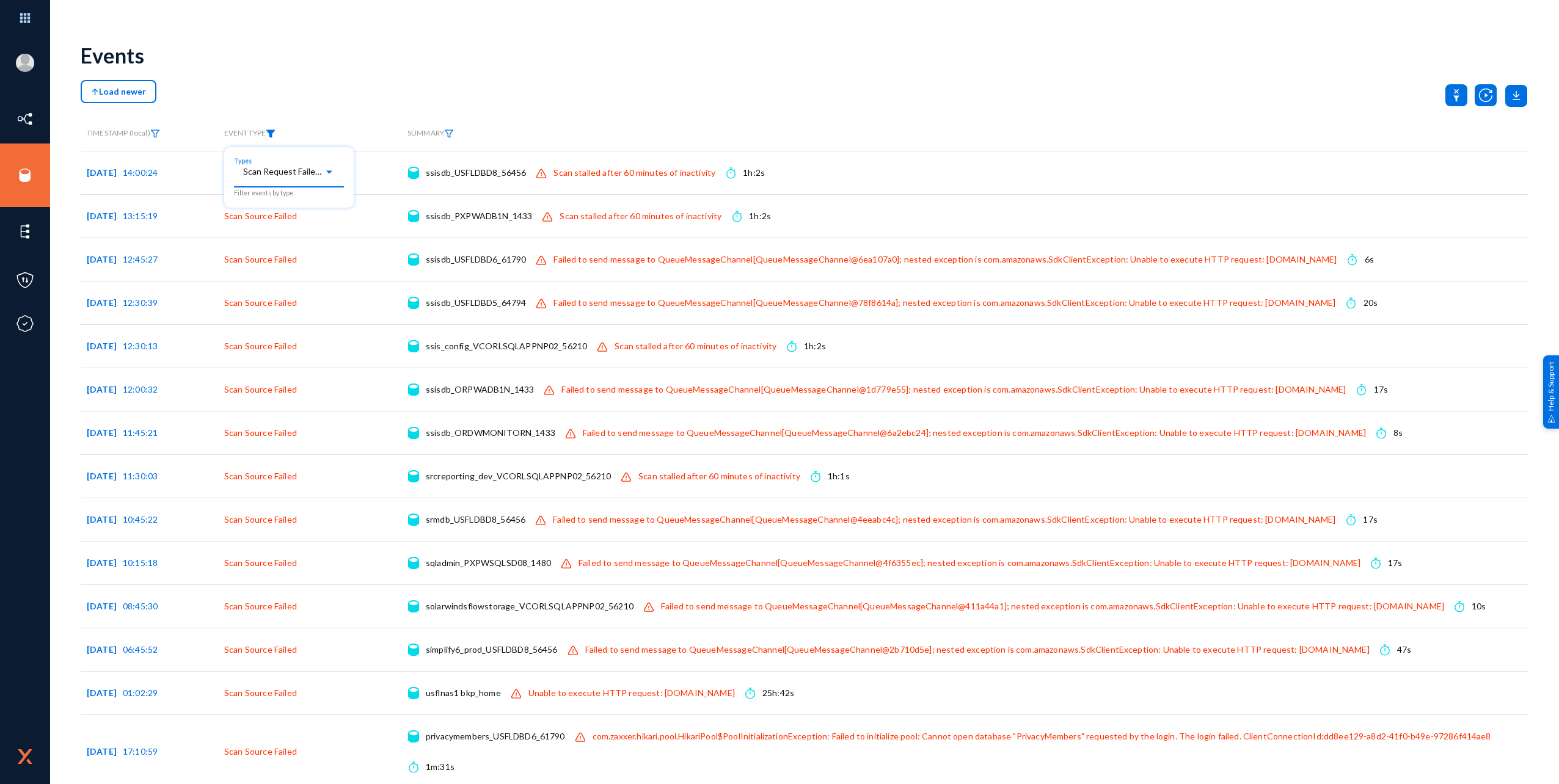
click at [274, 164] on div "Scan Request Failed, Scan Source Failed, Source Deleted, Sensor Deleted Types" at bounding box center [289, 172] width 110 height 30
click at [281, 166] on span "Scan Request Failed" at bounding box center [312, 161] width 139 height 22
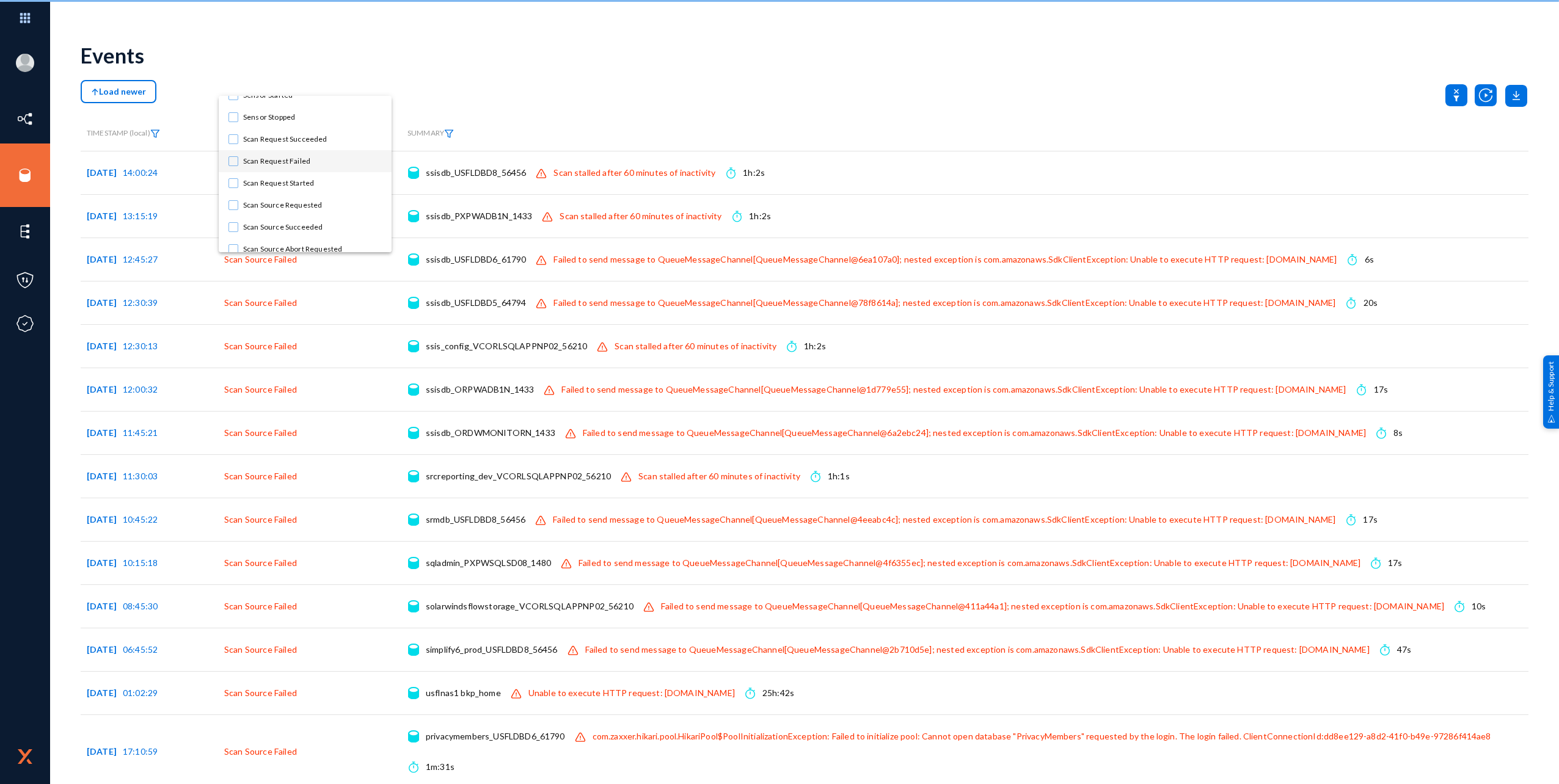
click at [430, 82] on div at bounding box center [780, 392] width 1559 height 784
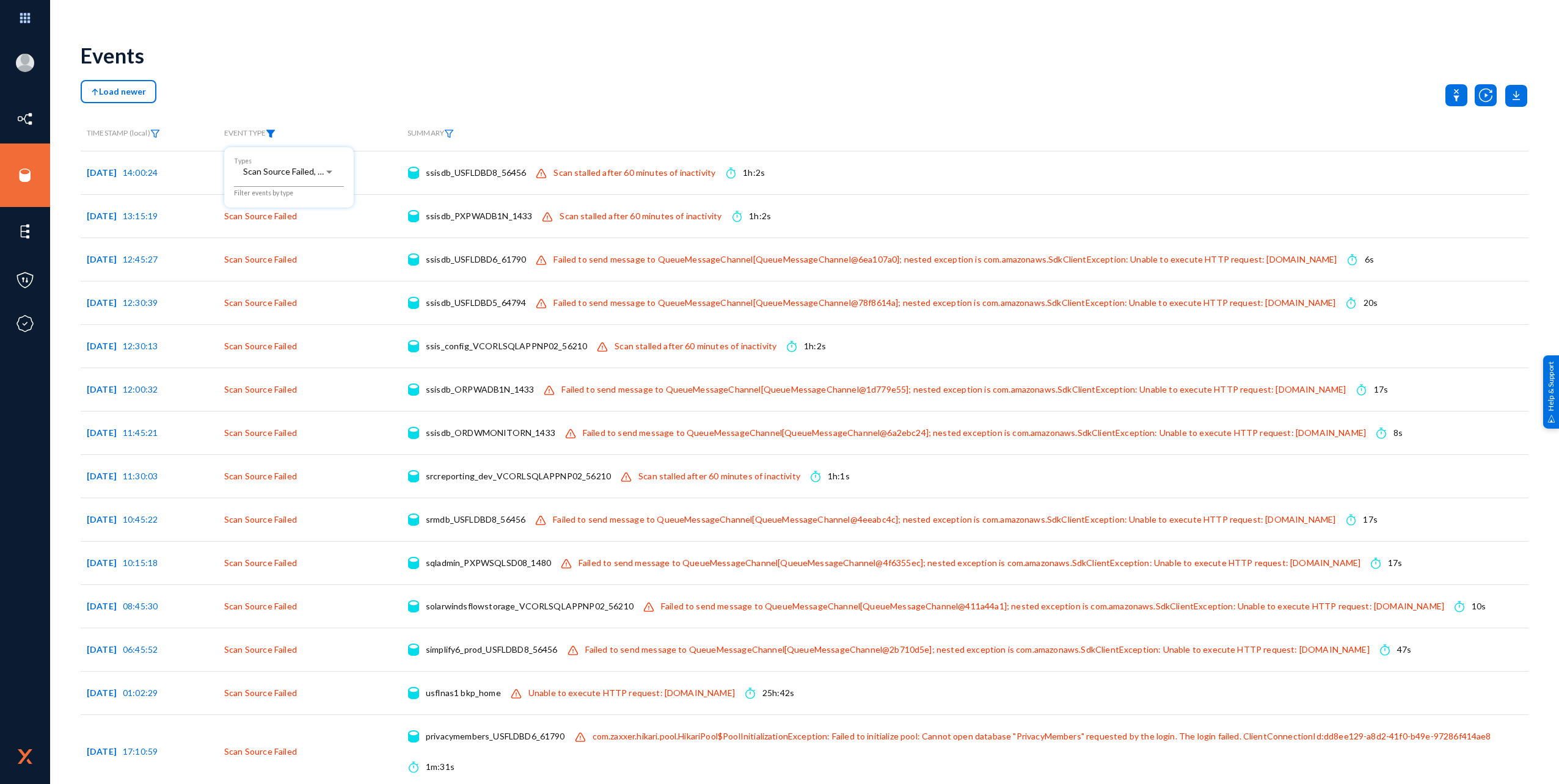
click at [447, 135] on div at bounding box center [780, 392] width 1559 height 784
click at [449, 133] on img at bounding box center [449, 133] width 10 height 8
click at [469, 160] on span at bounding box center [466, 161] width 80 height 11
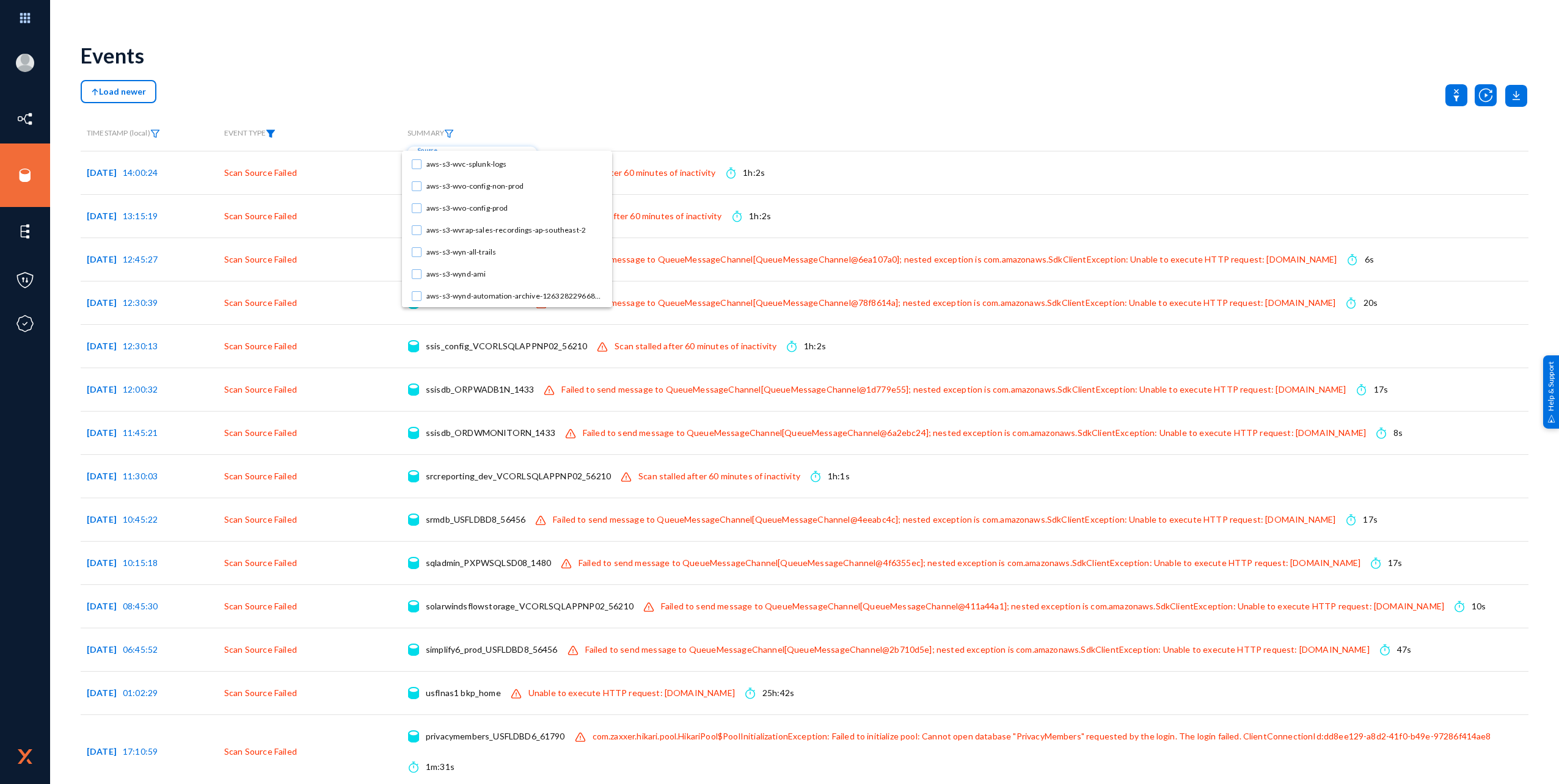
click at [272, 128] on div at bounding box center [780, 392] width 1559 height 784
click at [275, 132] on div at bounding box center [780, 392] width 1559 height 784
click at [272, 134] on img at bounding box center [270, 133] width 10 height 8
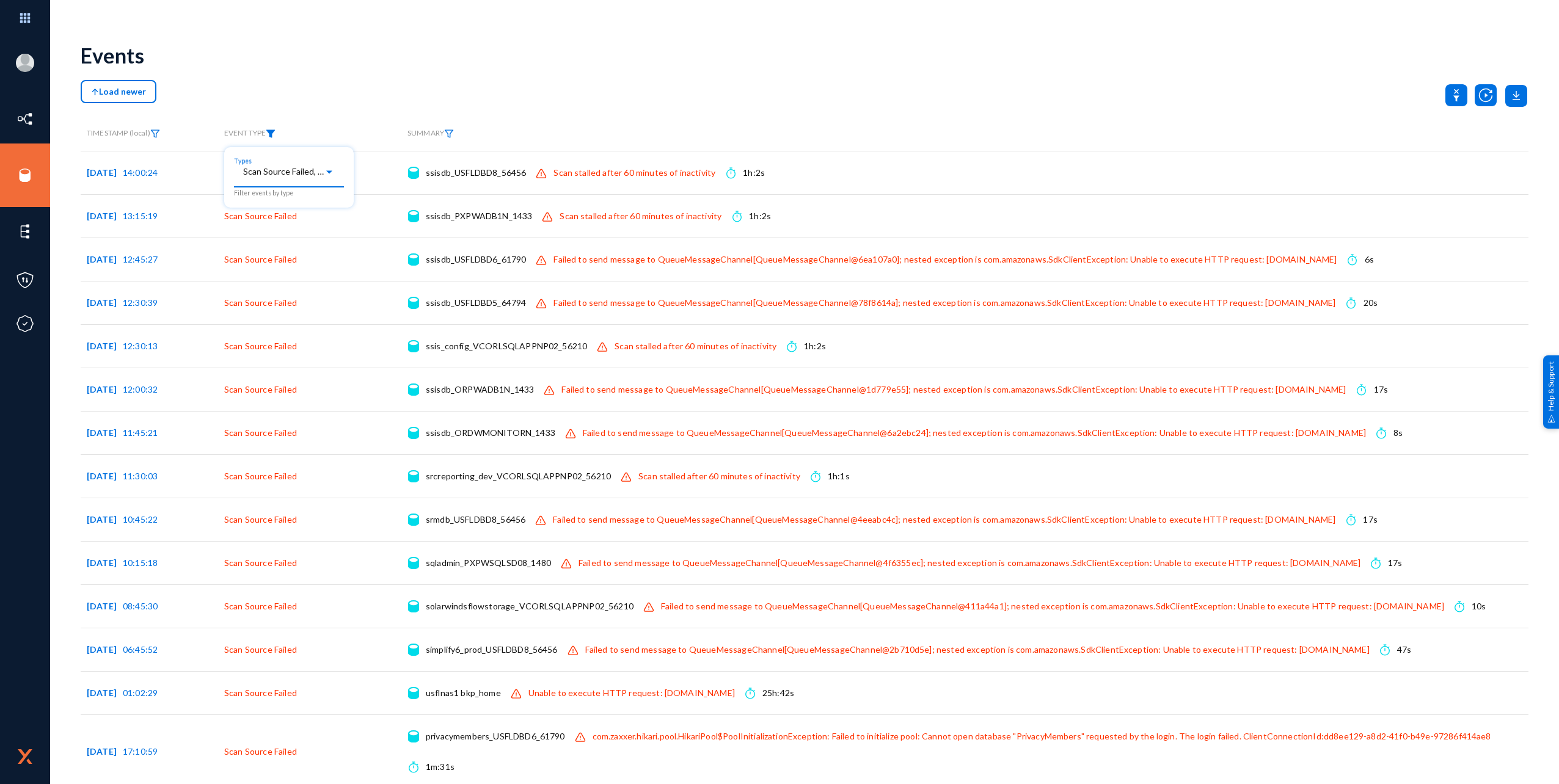
click at [274, 165] on div "Scan Source Failed, Source Deleted, Sensor Deleted Types" at bounding box center [289, 172] width 110 height 30
click at [269, 172] on span "Source Deleted" at bounding box center [312, 175] width 139 height 22
click at [270, 231] on span "Sensor Deleted" at bounding box center [312, 241] width 139 height 22
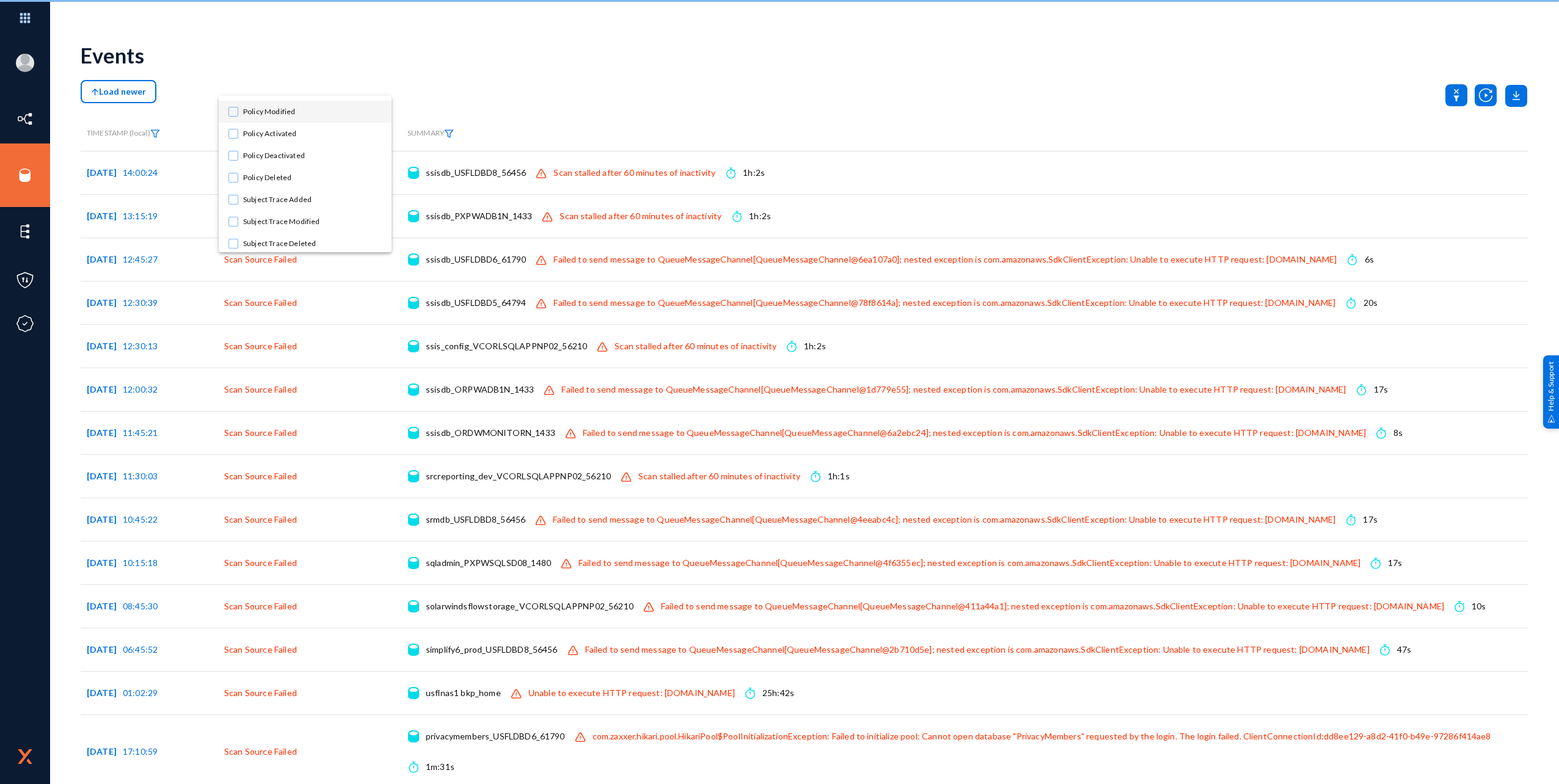
scroll to position [789, 0]
click at [440, 54] on div at bounding box center [780, 392] width 1559 height 784
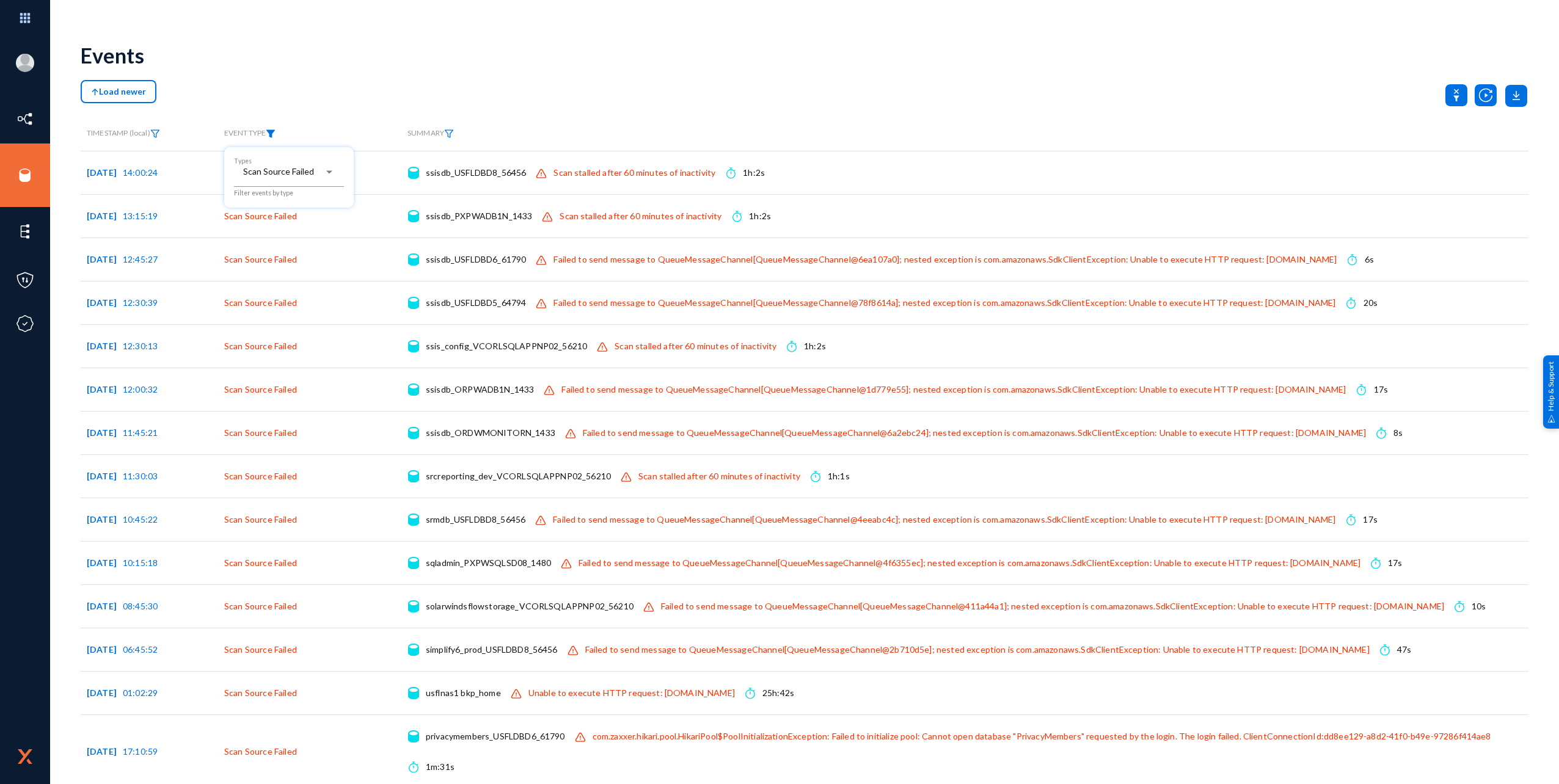
click at [438, 95] on div at bounding box center [780, 392] width 1559 height 784
click at [275, 139] on th "EVENT TYPE" at bounding box center [310, 134] width 183 height 34
click at [273, 137] on img at bounding box center [270, 133] width 10 height 8
click at [451, 135] on div at bounding box center [780, 392] width 1559 height 784
click at [451, 134] on img at bounding box center [449, 133] width 10 height 8
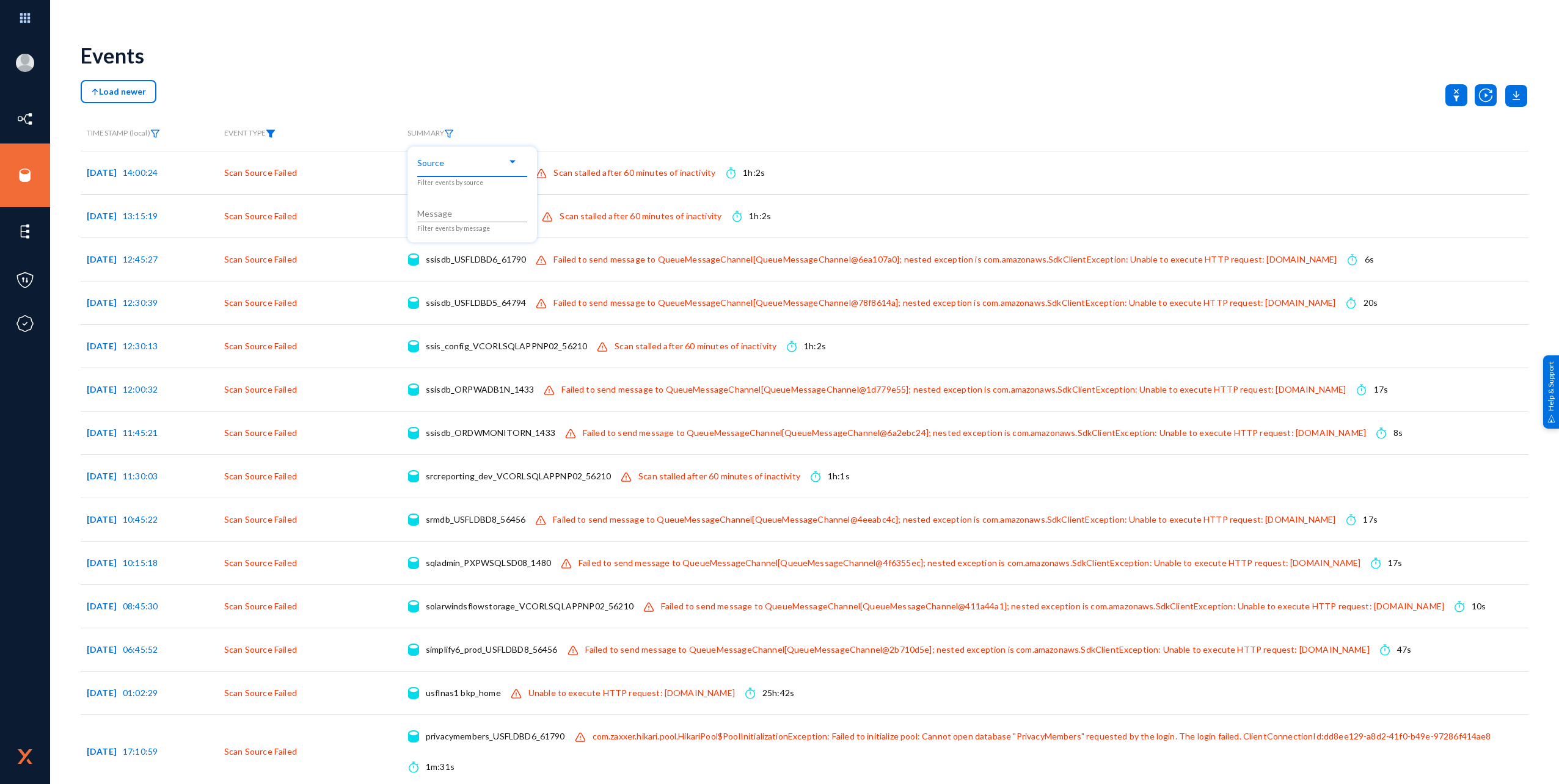
click at [455, 167] on div at bounding box center [472, 163] width 92 height 11
drag, startPoint x: 563, startPoint y: 52, endPoint x: 515, endPoint y: 58, distance: 48.4
click at [563, 52] on div at bounding box center [780, 392] width 1559 height 784
click at [270, 133] on div at bounding box center [780, 392] width 1559 height 784
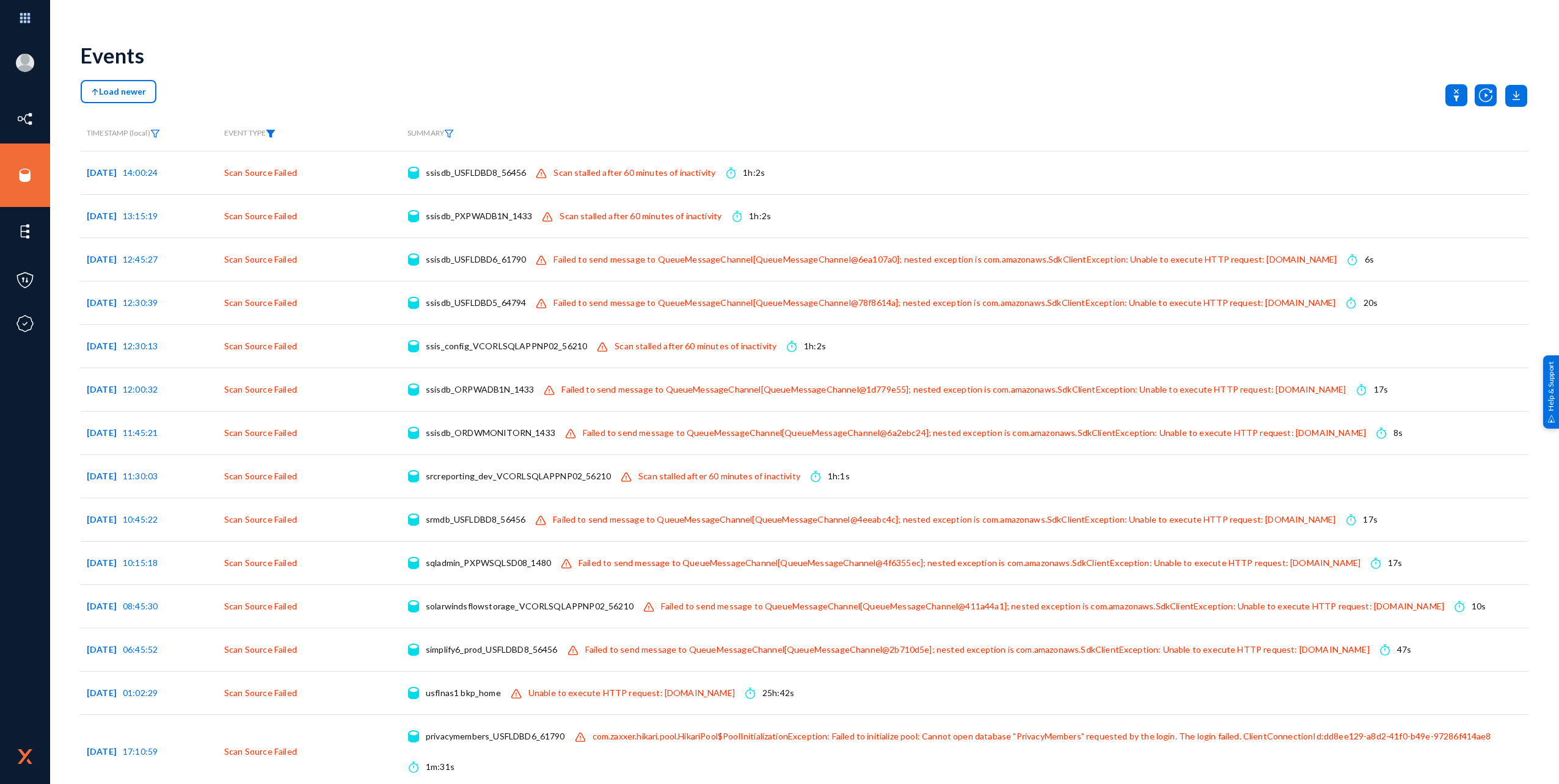
click at [275, 133] on img at bounding box center [270, 133] width 10 height 8
click at [272, 166] on div "Scan Source Failed Types" at bounding box center [289, 172] width 110 height 30
click at [275, 117] on span "Scan Source Failed" at bounding box center [312, 122] width 139 height 22
click at [195, 67] on div at bounding box center [780, 392] width 1559 height 784
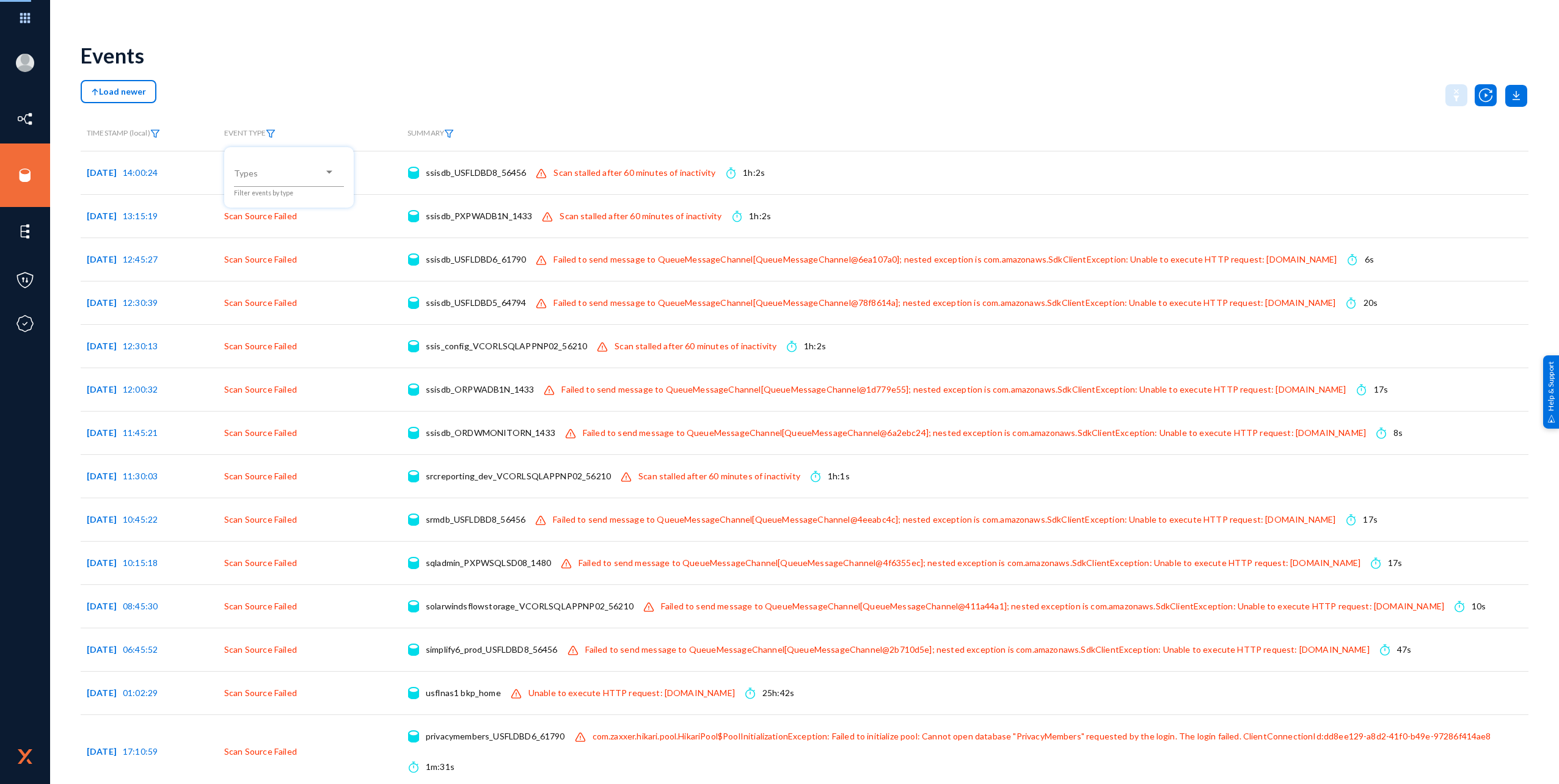
click at [122, 99] on div at bounding box center [780, 392] width 1559 height 784
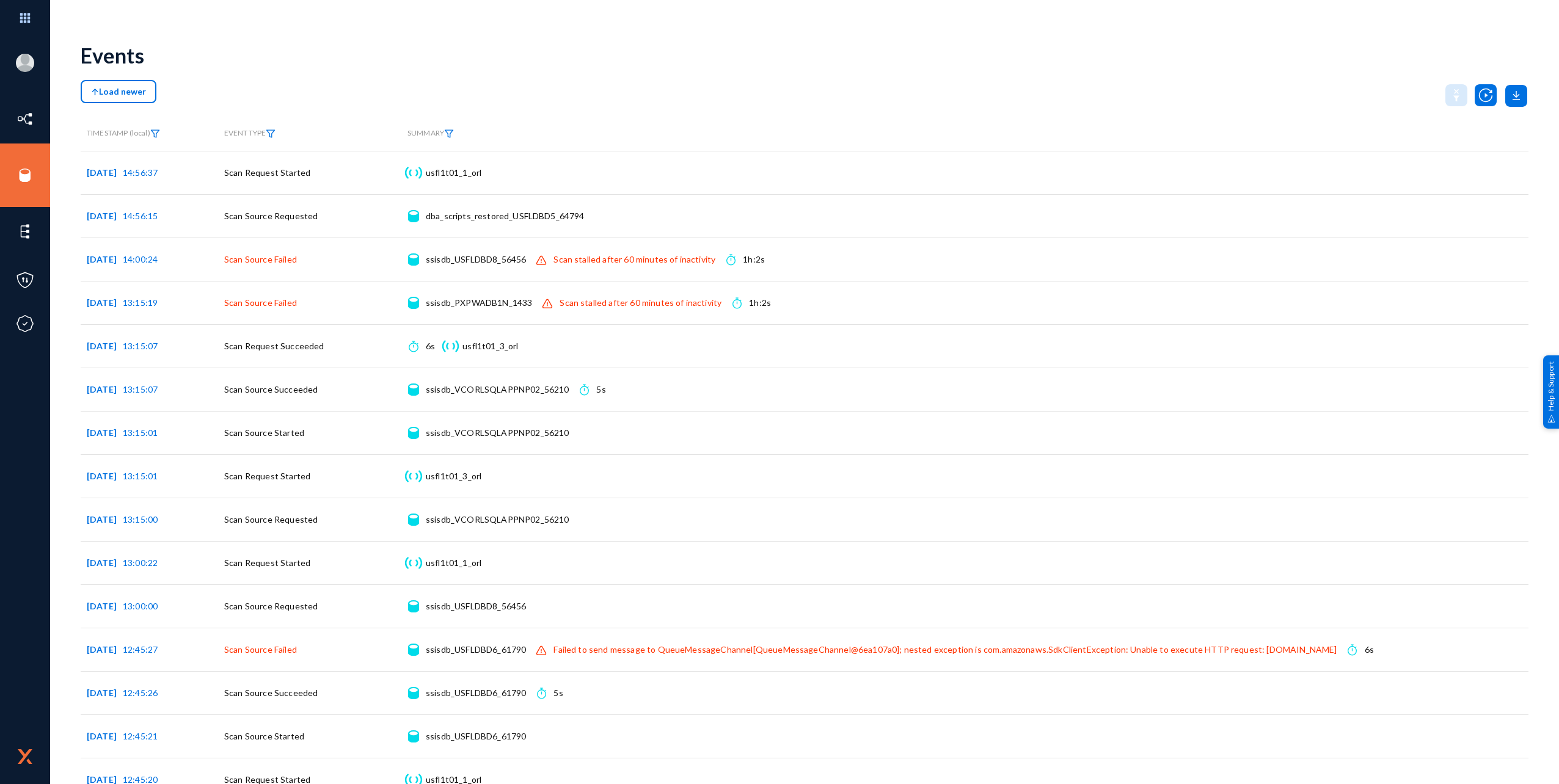
click at [122, 99] on button "Load newer" at bounding box center [118, 91] width 76 height 23
click at [133, 91] on span "Load newer" at bounding box center [118, 91] width 55 height 10
click at [561, 75] on div "Events" at bounding box center [804, 55] width 1448 height 50
click at [124, 96] on button "Load newer" at bounding box center [118, 91] width 76 height 23
click at [120, 99] on button "Load newer" at bounding box center [118, 91] width 76 height 23
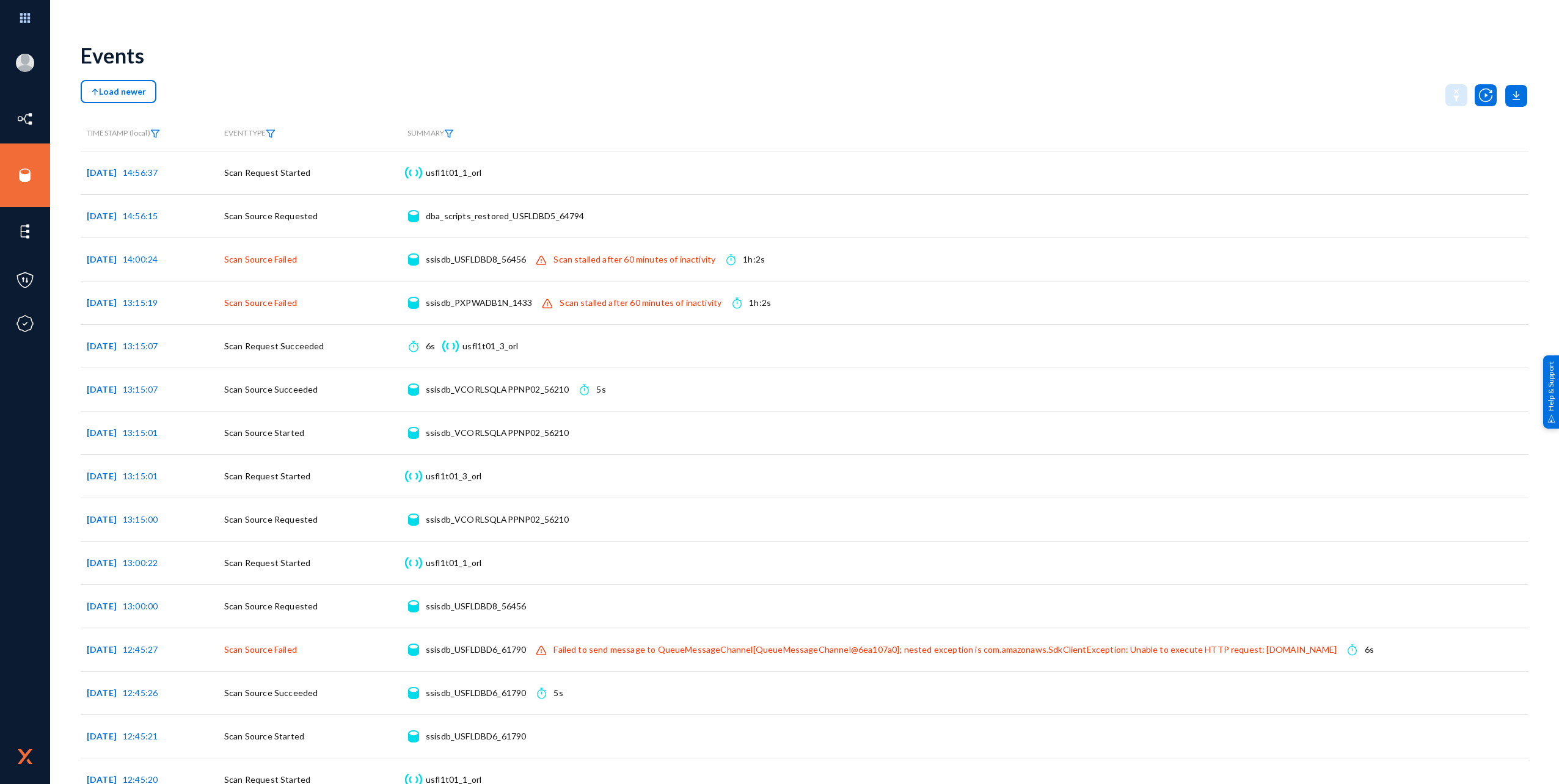
click at [103, 96] on button "Load newer" at bounding box center [118, 91] width 76 height 23
click at [129, 96] on span "Load newer" at bounding box center [118, 91] width 55 height 10
click at [118, 93] on span "Load newer" at bounding box center [118, 91] width 55 height 10
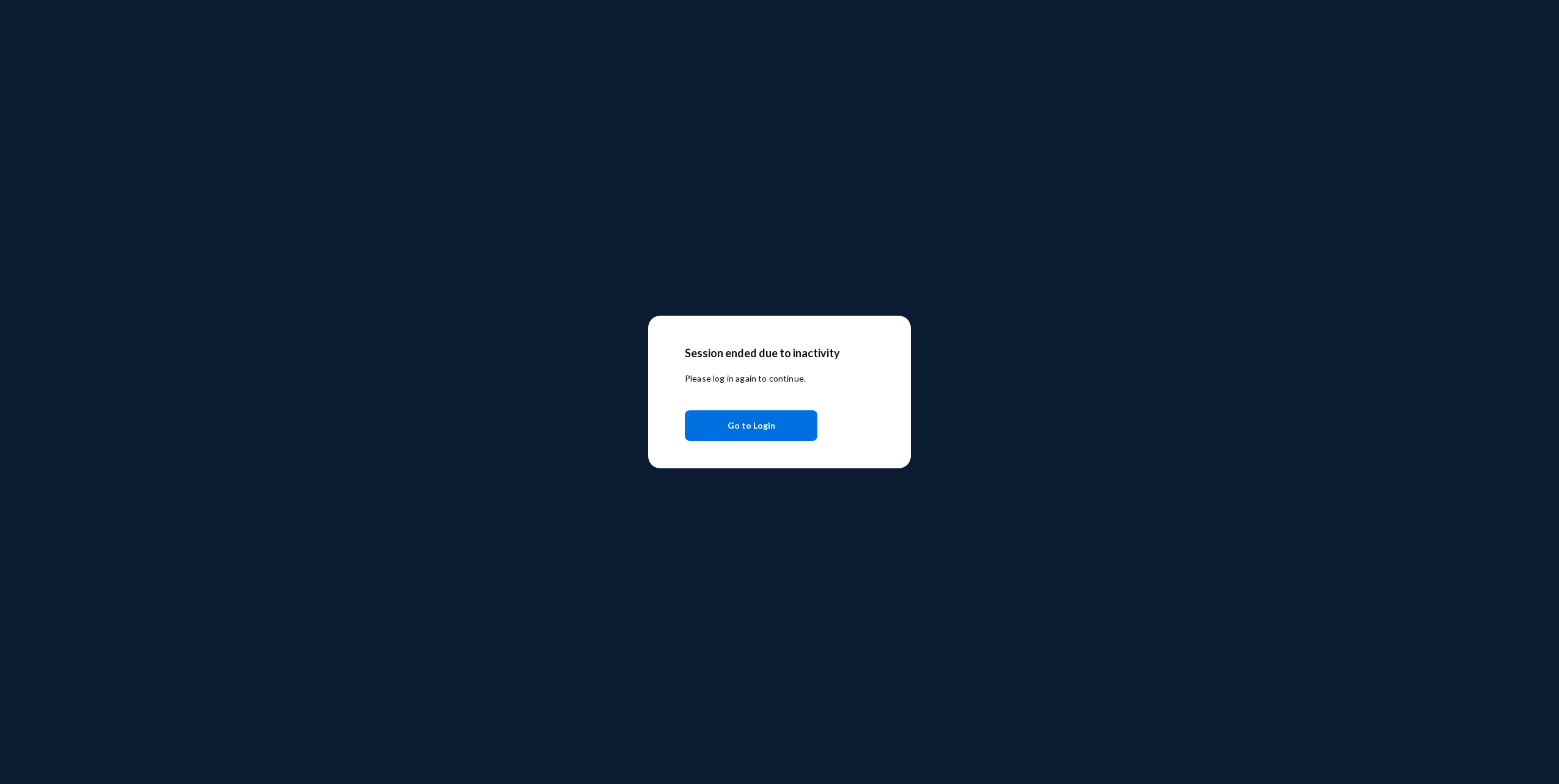
click at [720, 417] on button "Go to Login" at bounding box center [751, 426] width 133 height 30
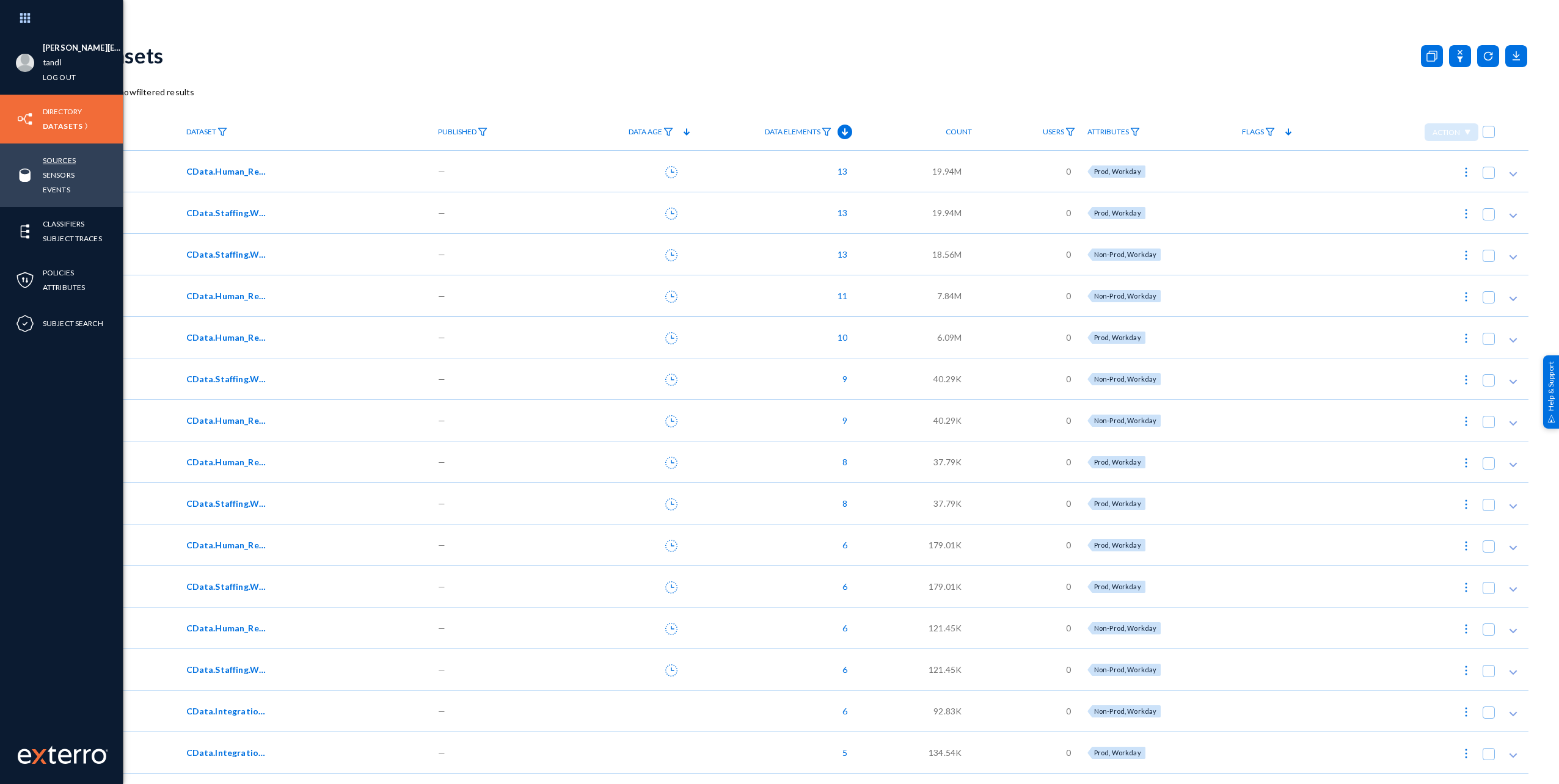
click at [53, 159] on link "Sources" at bounding box center [59, 160] width 33 height 14
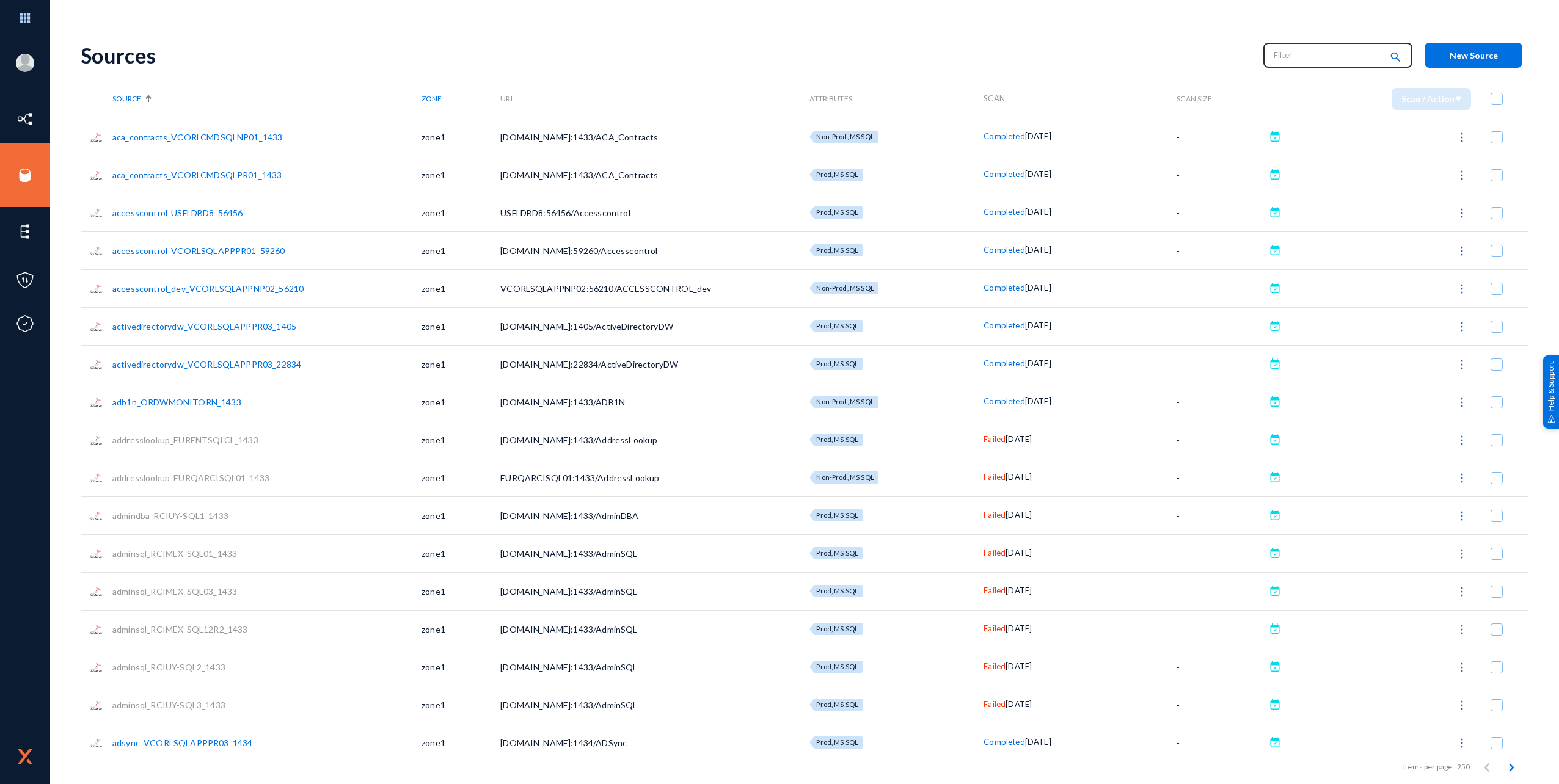
click at [1308, 43] on div "search" at bounding box center [1337, 54] width 149 height 27
type input "Running"
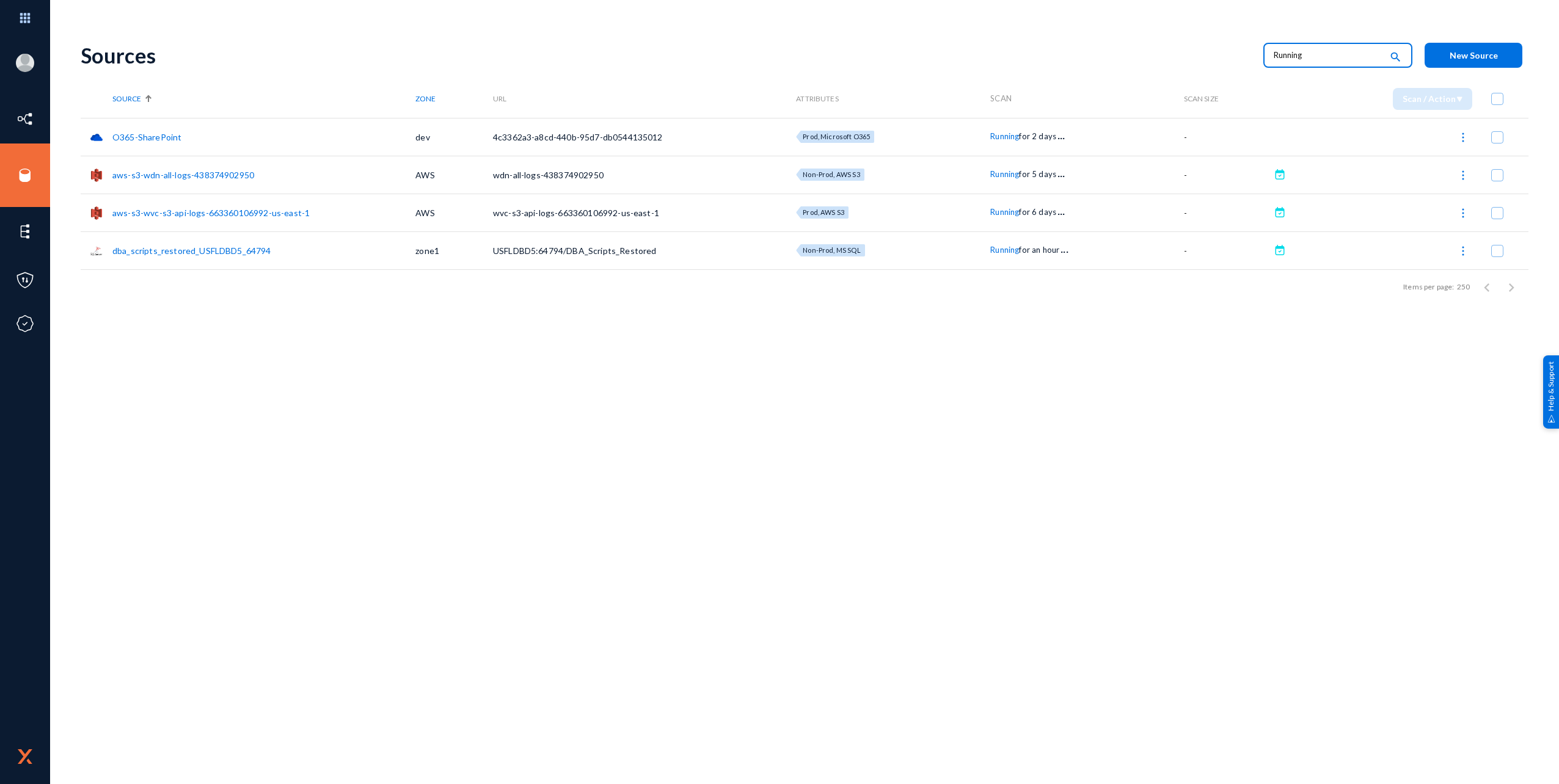
click at [1005, 252] on span "Running" at bounding box center [1004, 250] width 29 height 10
click at [1049, 404] on div at bounding box center [780, 392] width 1559 height 784
click at [613, 455] on div "Sources Running search New Source Source Zone URL Attributes Scan Scan Size Sca…" at bounding box center [804, 407] width 1448 height 754
